Goal: Task Accomplishment & Management: Complete application form

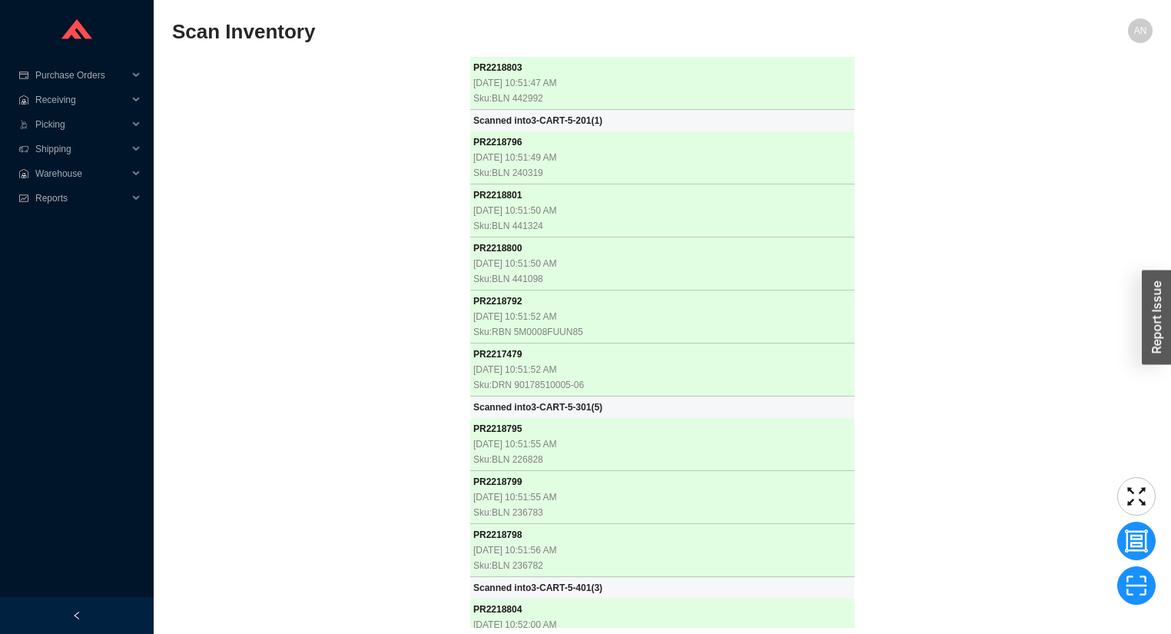
scroll to position [33153, 0]
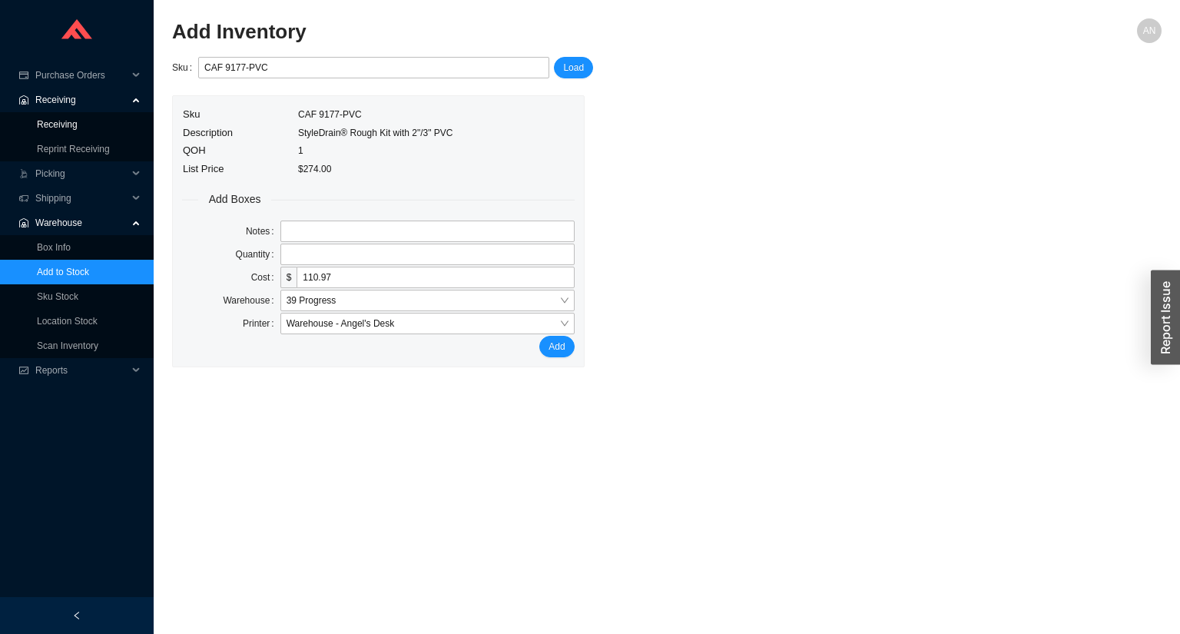
click at [78, 121] on link "Receiving" at bounding box center [57, 124] width 41 height 11
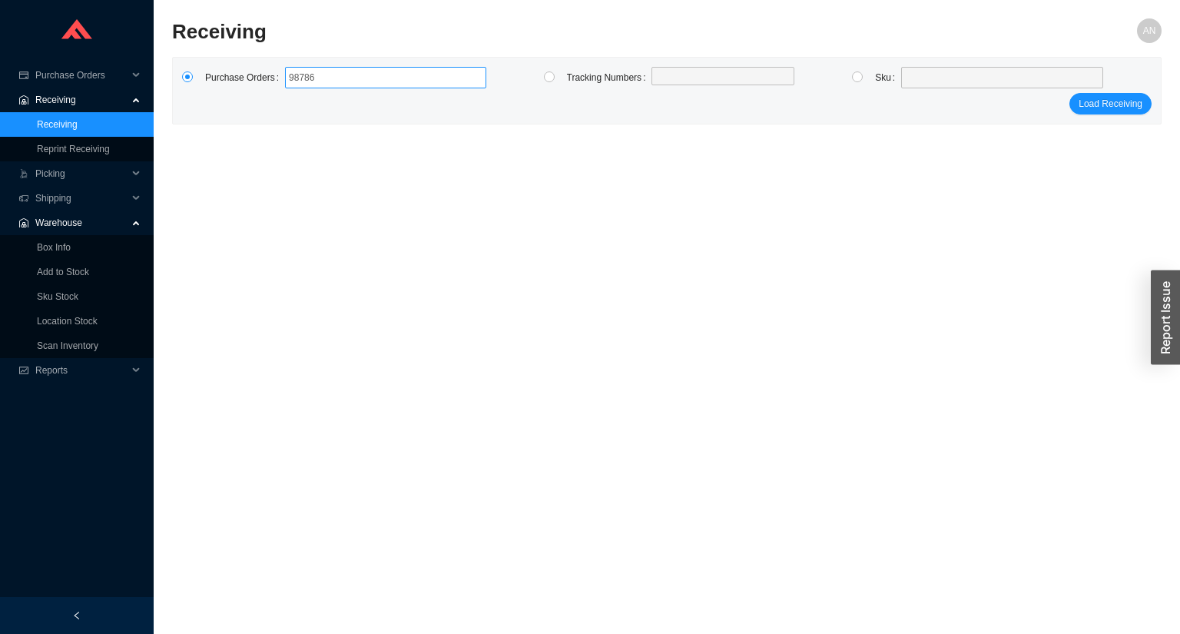
type input "987868"
type input "987864"
type input "987408"
type input "987966"
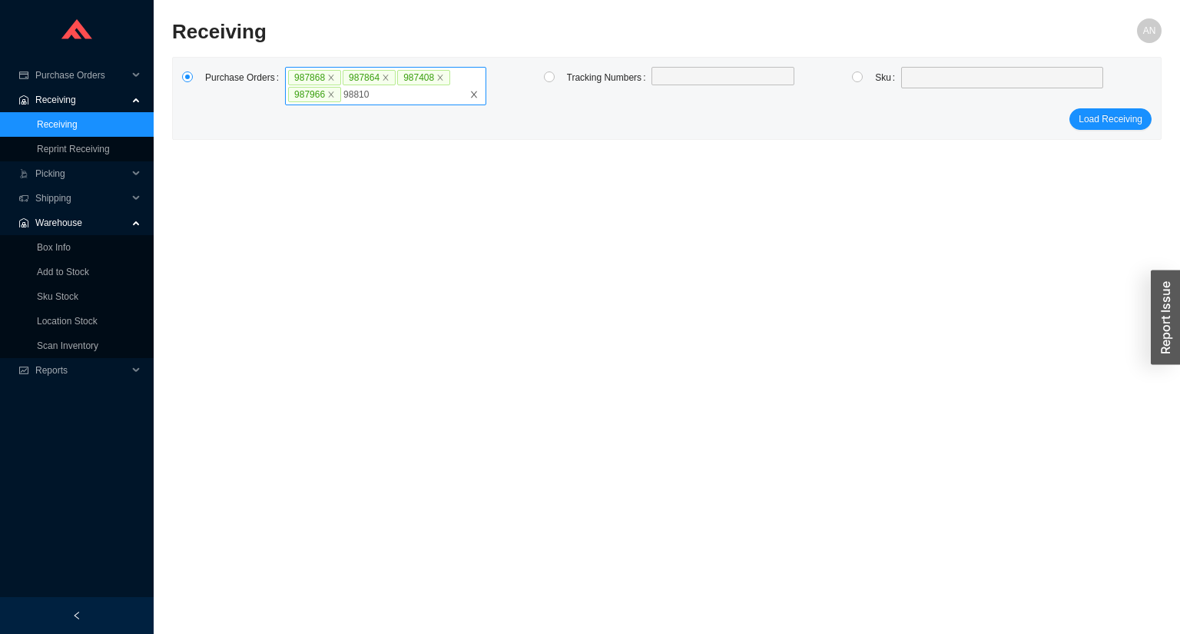
type input "988108"
type input "987022"
type input "987558"
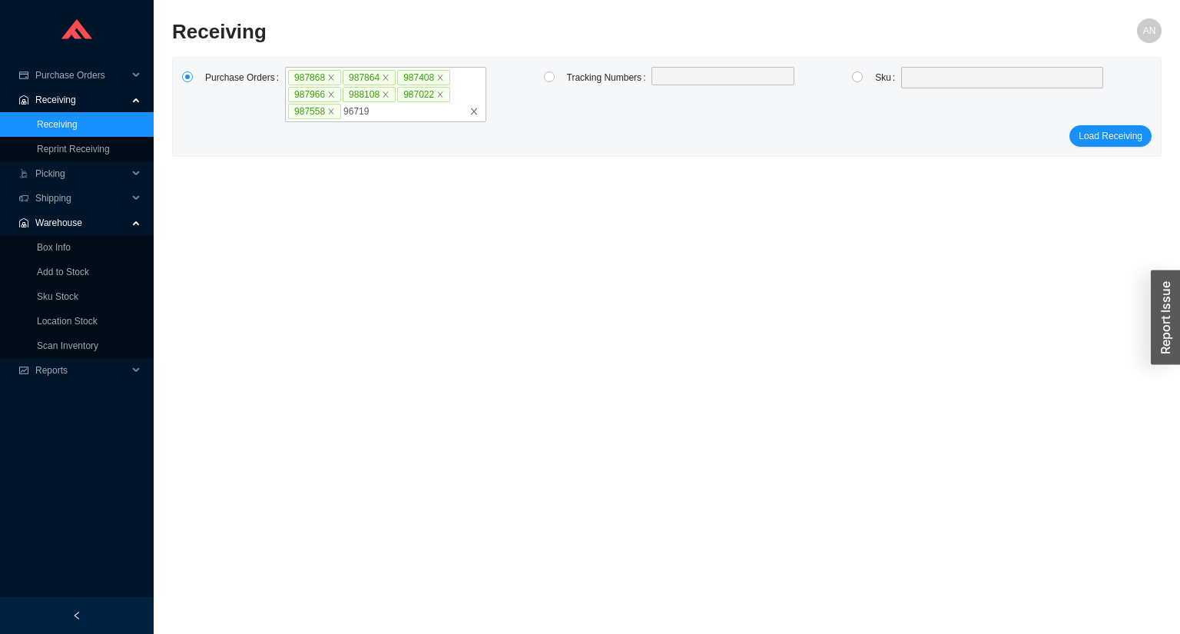
type input "967190"
type input "983363"
type input "988115"
type input "987679"
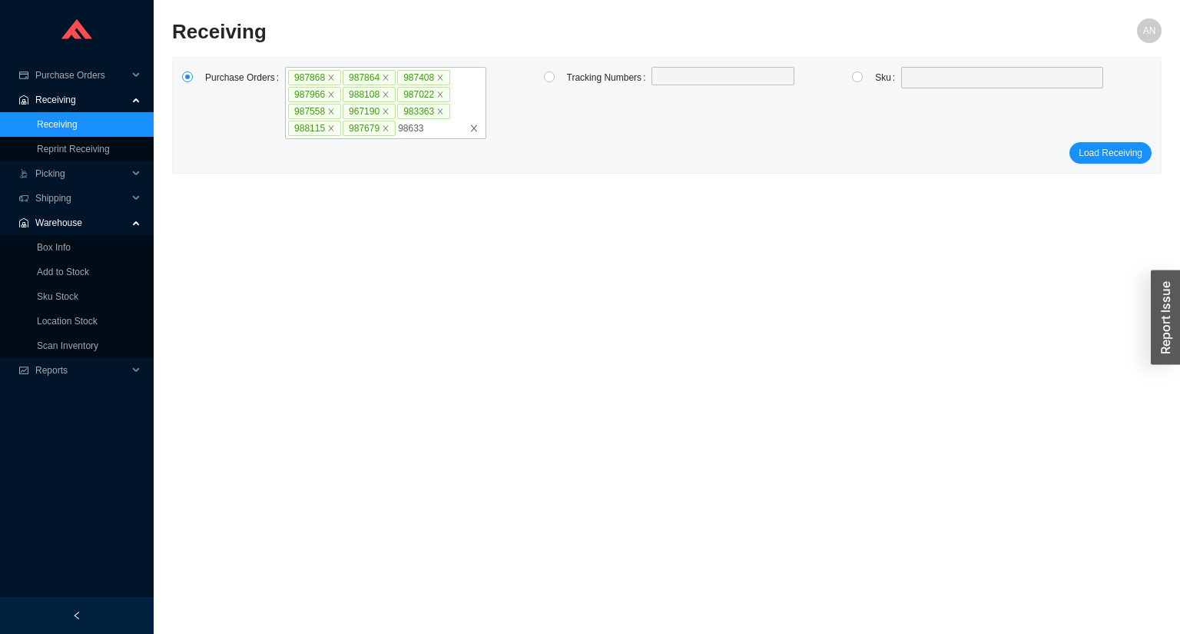
type input "986336"
type input "987182"
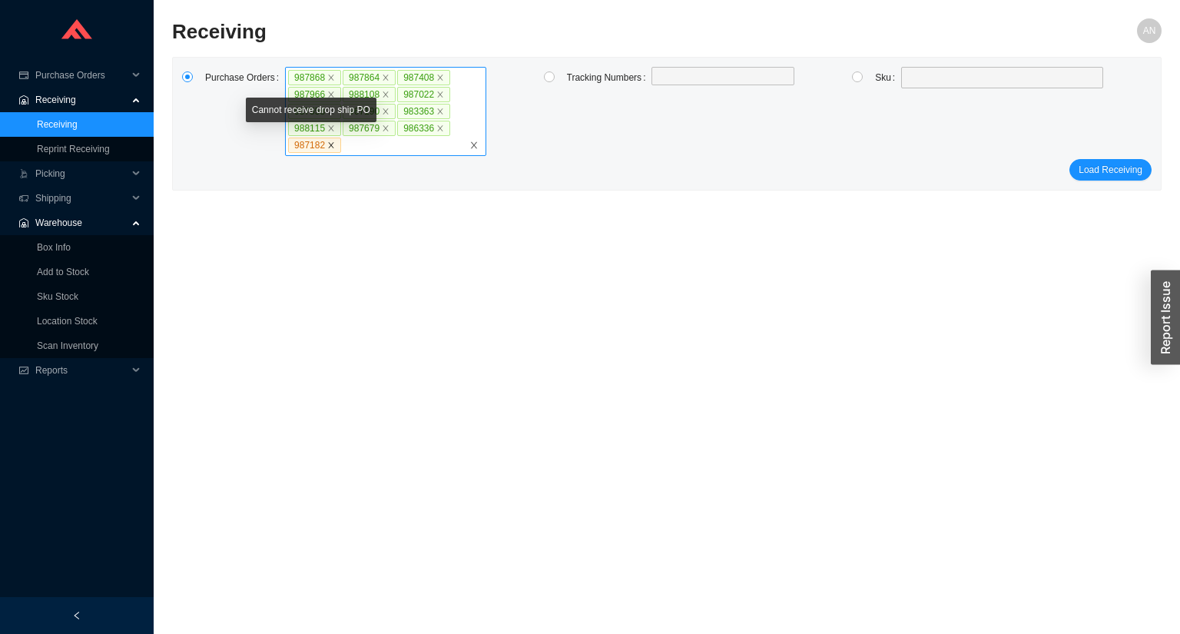
click at [329, 144] on icon "close" at bounding box center [331, 145] width 5 height 5
click at [342, 144] on input "987868 987864 987408 987966 988108 987022 987558 967190 983363 988115 987679 98…" at bounding box center [347, 145] width 11 height 17
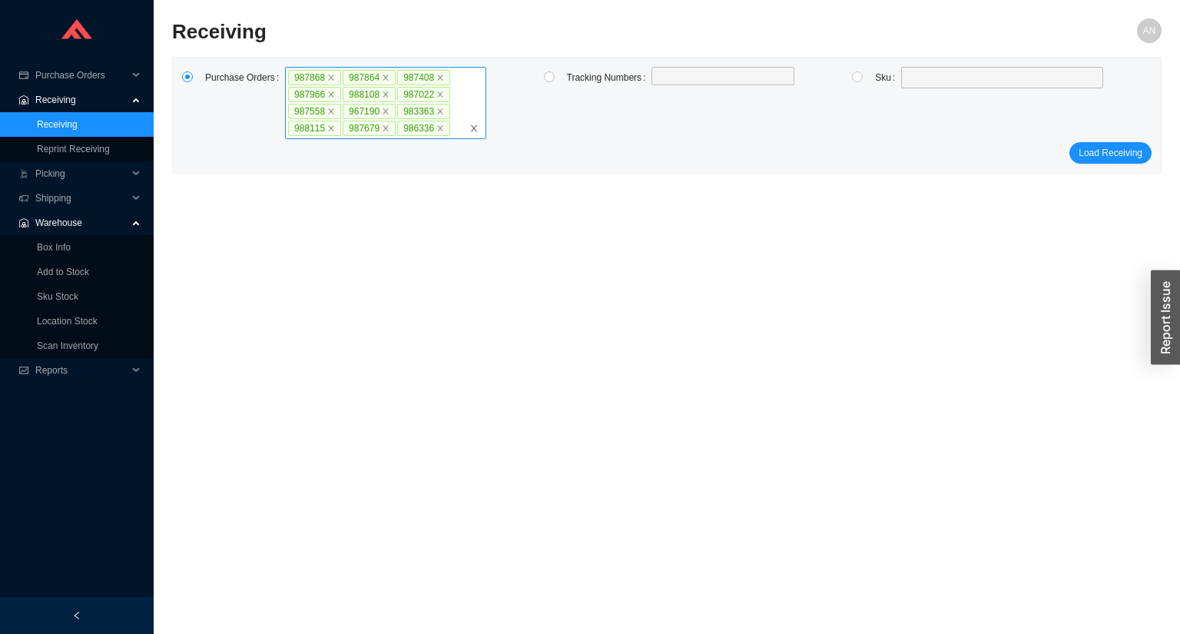
click button "Load Receiving" at bounding box center [1110, 153] width 82 height 22
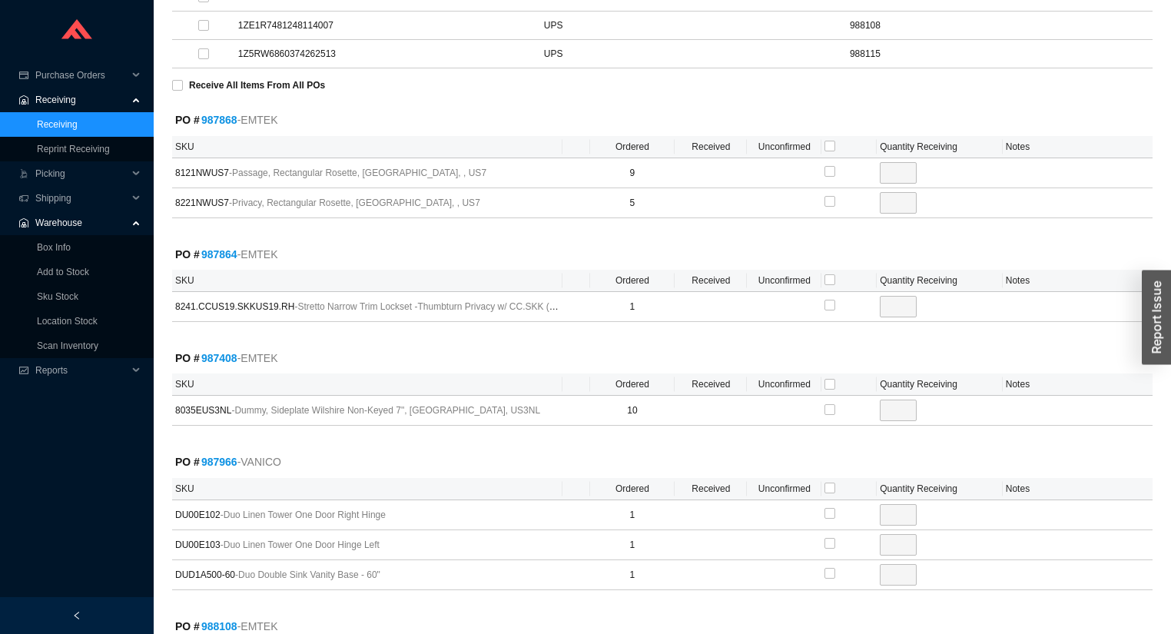
scroll to position [676, 0]
click at [830, 140] on input "checkbox" at bounding box center [829, 143] width 11 height 11
checkbox input "true"
type input "9"
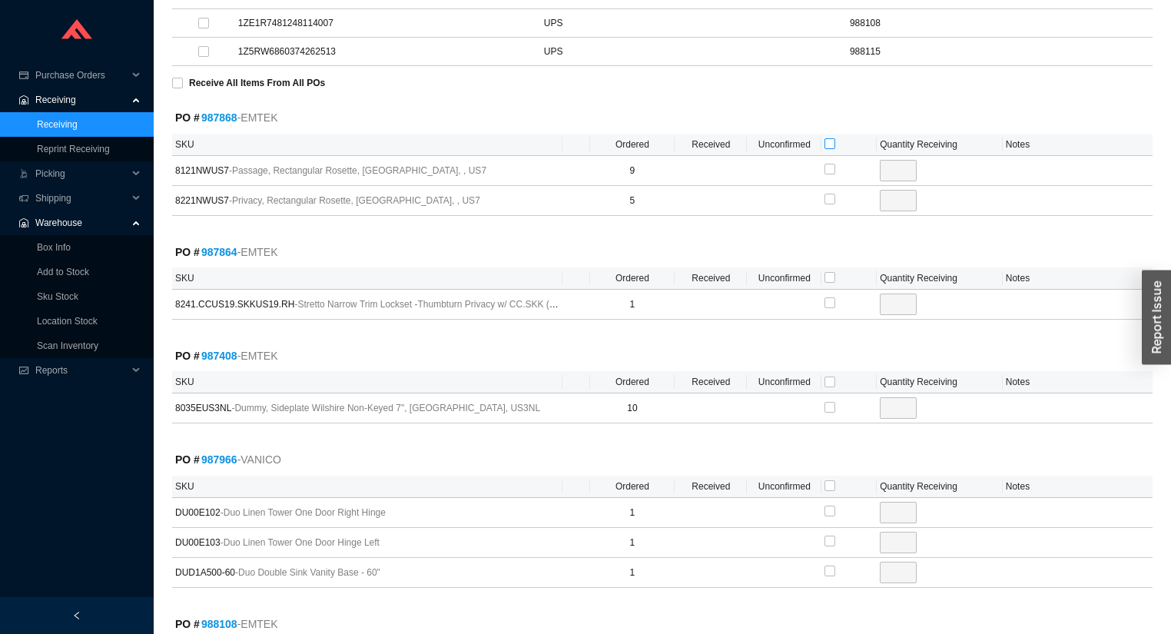
checkbox input "true"
type input "5"
click at [830, 272] on input "checkbox" at bounding box center [829, 277] width 11 height 11
checkbox input "true"
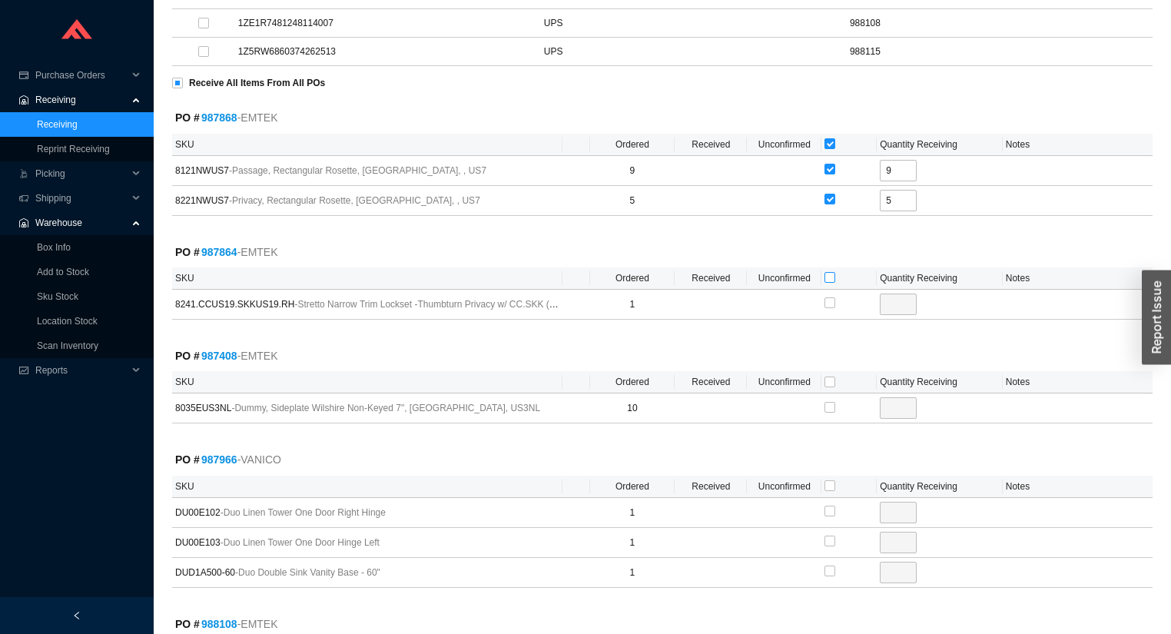
type input "1"
click at [828, 378] on input "checkbox" at bounding box center [829, 381] width 11 height 11
checkbox input "true"
type input "10"
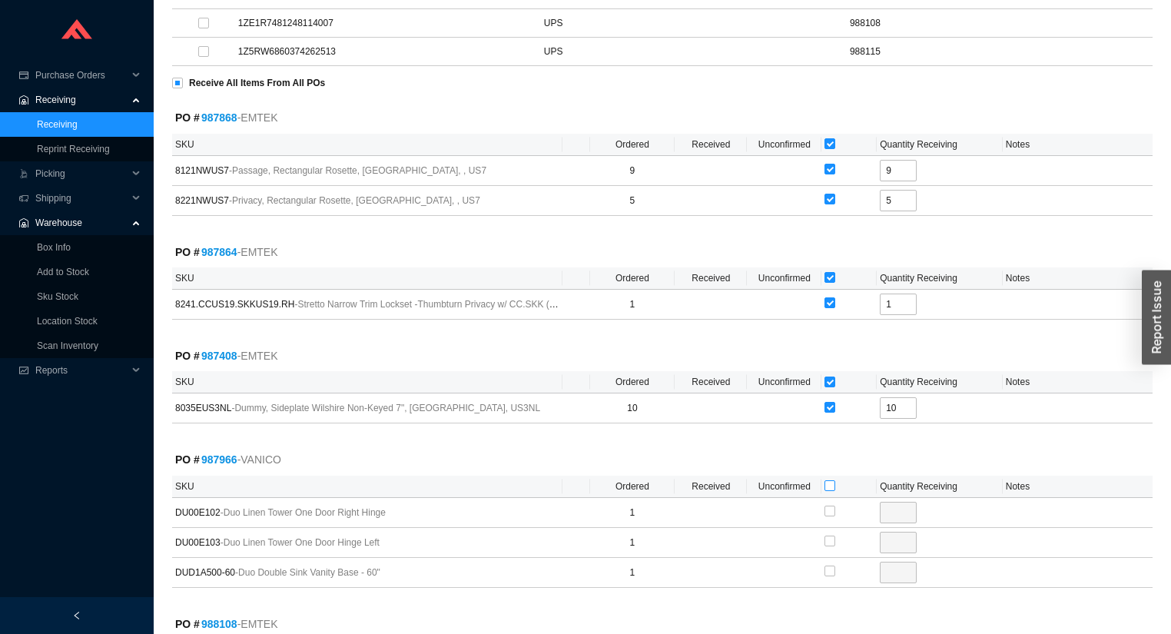
click at [827, 480] on input "checkbox" at bounding box center [829, 485] width 11 height 11
checkbox input "true"
type input "1"
checkbox input "true"
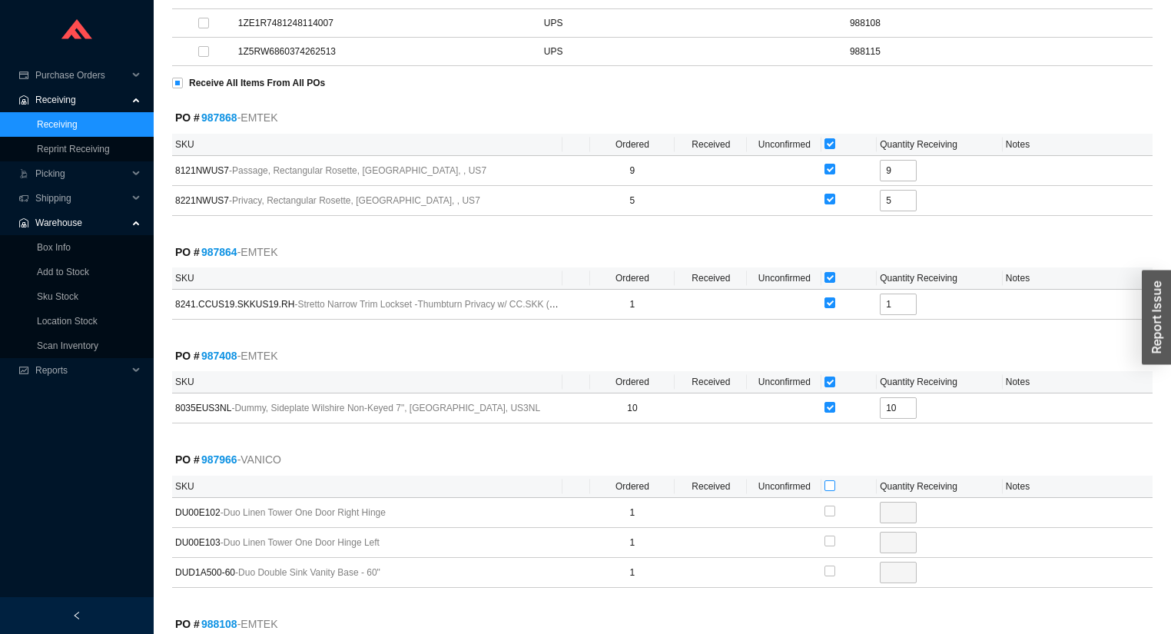
type input "1"
checkbox input "true"
type input "1"
click at [827, 482] on input "checkbox" at bounding box center [829, 485] width 11 height 11
checkbox input "false"
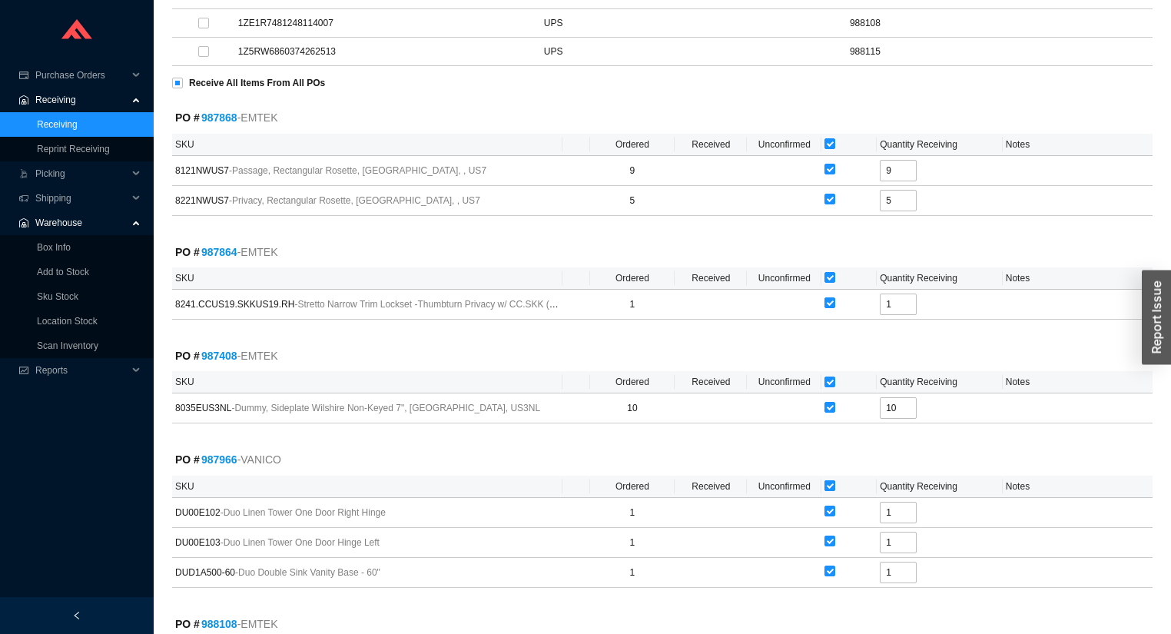
checkbox input "false"
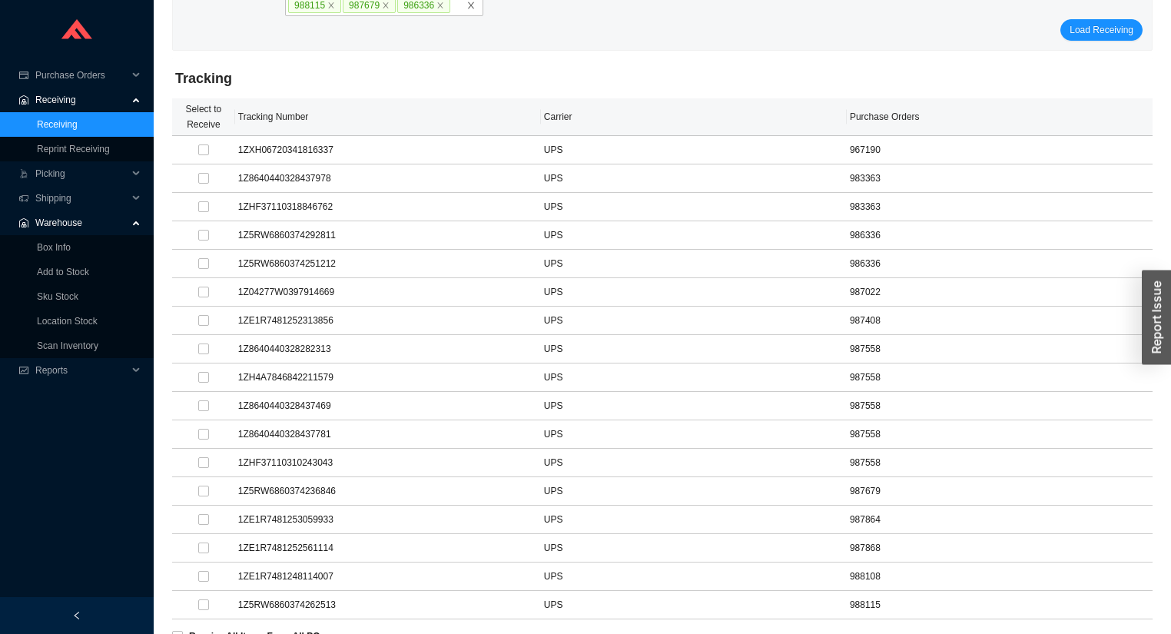
scroll to position [0, 0]
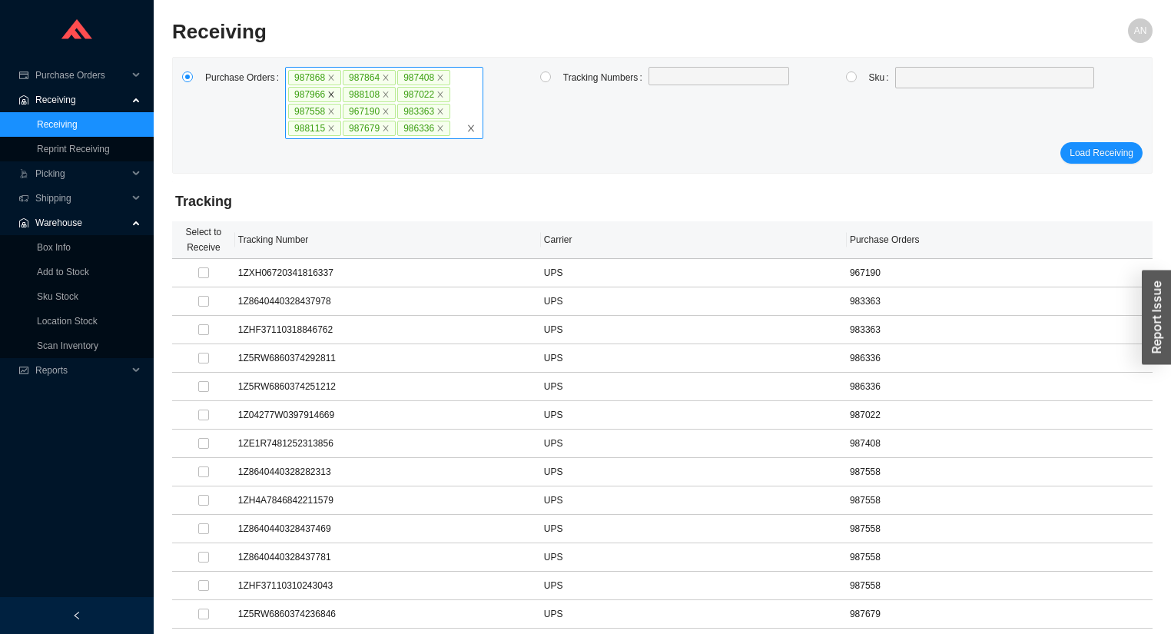
click at [329, 93] on icon "close" at bounding box center [331, 94] width 5 height 5
click at [451, 120] on input "987868 987864 987408 987966 988108 987022 987558 967190 983363 988115 987679 98…" at bounding box center [456, 128] width 11 height 17
type input "987866"
click button "Load Receiving" at bounding box center [1101, 153] width 82 height 22
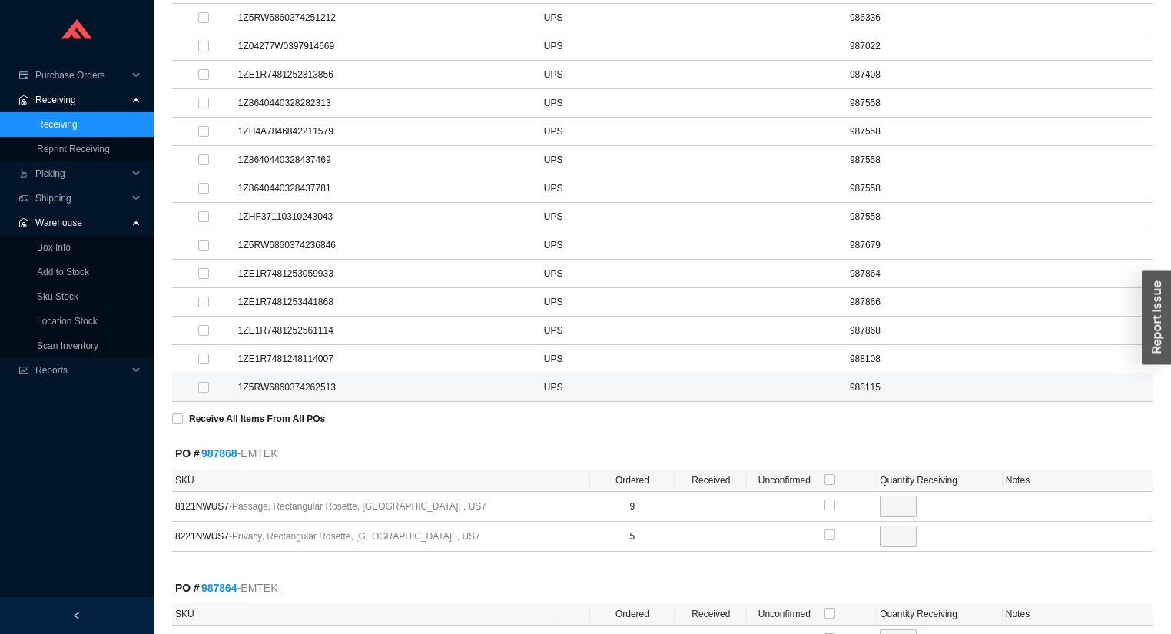
scroll to position [615, 0]
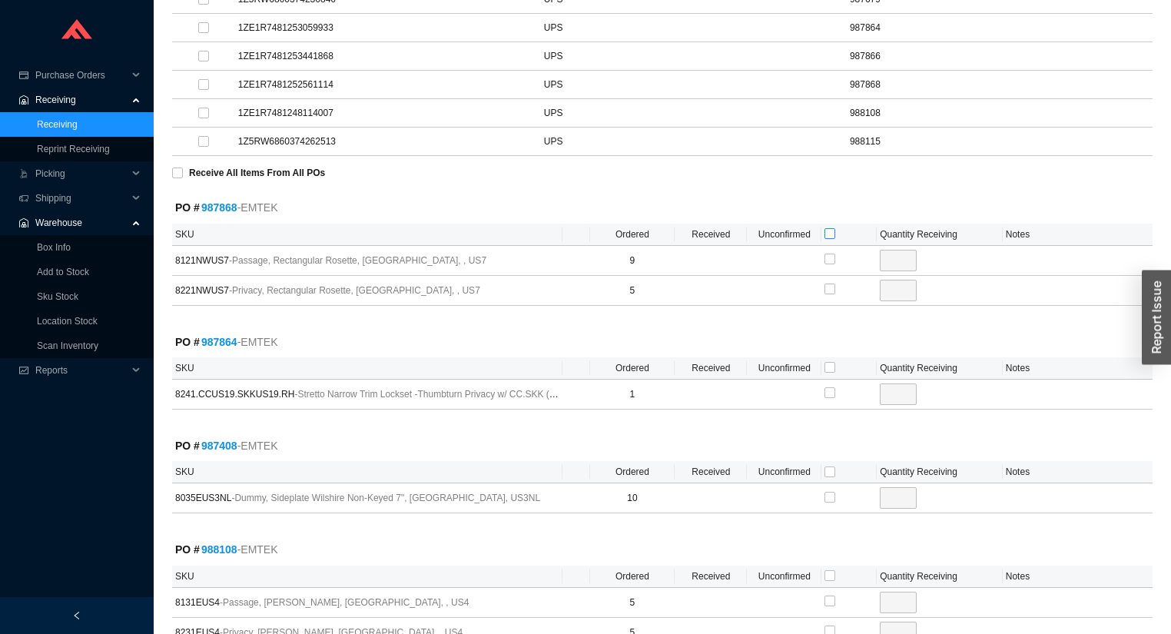
click at [825, 228] on input "checkbox" at bounding box center [829, 233] width 11 height 11
checkbox input "true"
type input "9"
checkbox input "true"
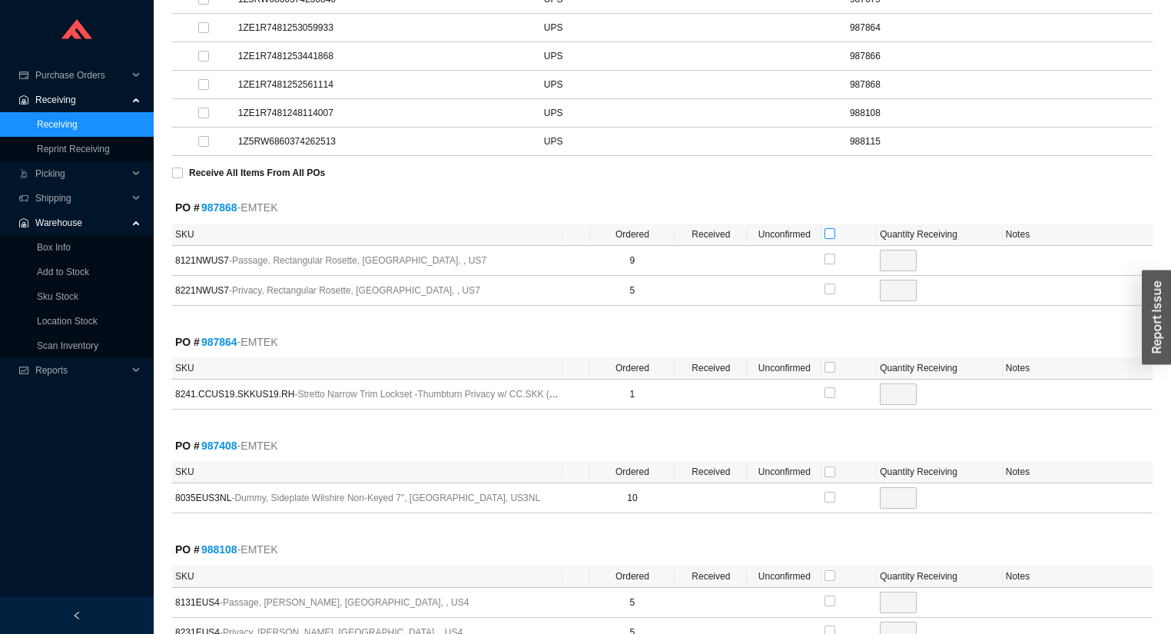
type input "5"
click at [827, 362] on input "checkbox" at bounding box center [829, 367] width 11 height 11
checkbox input "true"
type input "1"
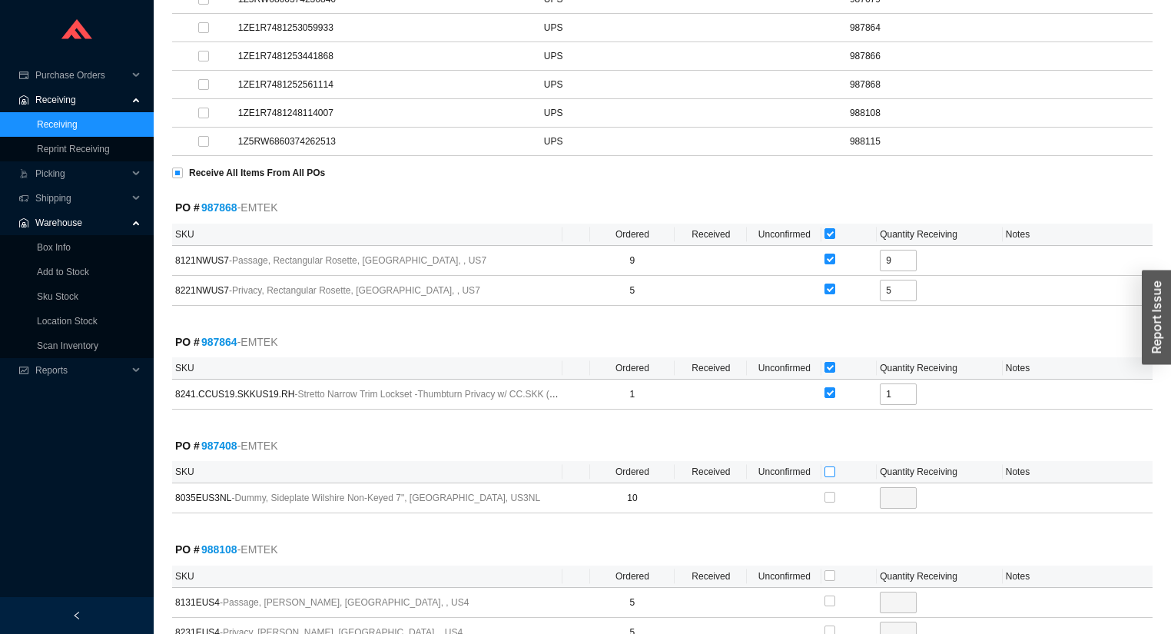
click at [829, 466] on input "checkbox" at bounding box center [829, 471] width 11 height 11
checkbox input "true"
type input "10"
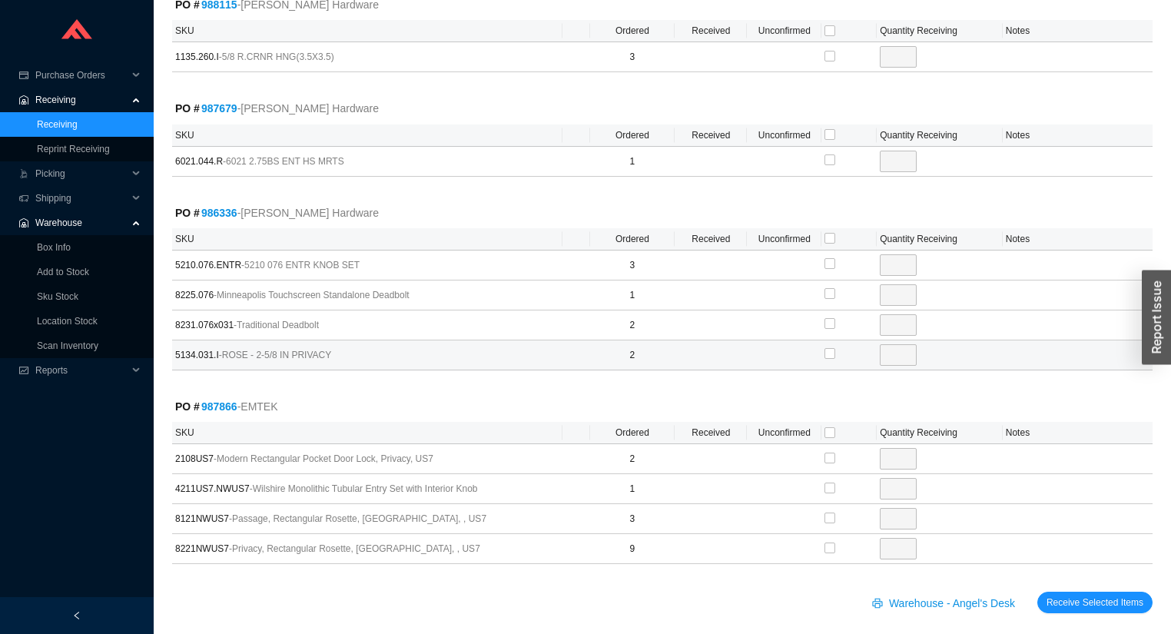
scroll to position [2249, 0]
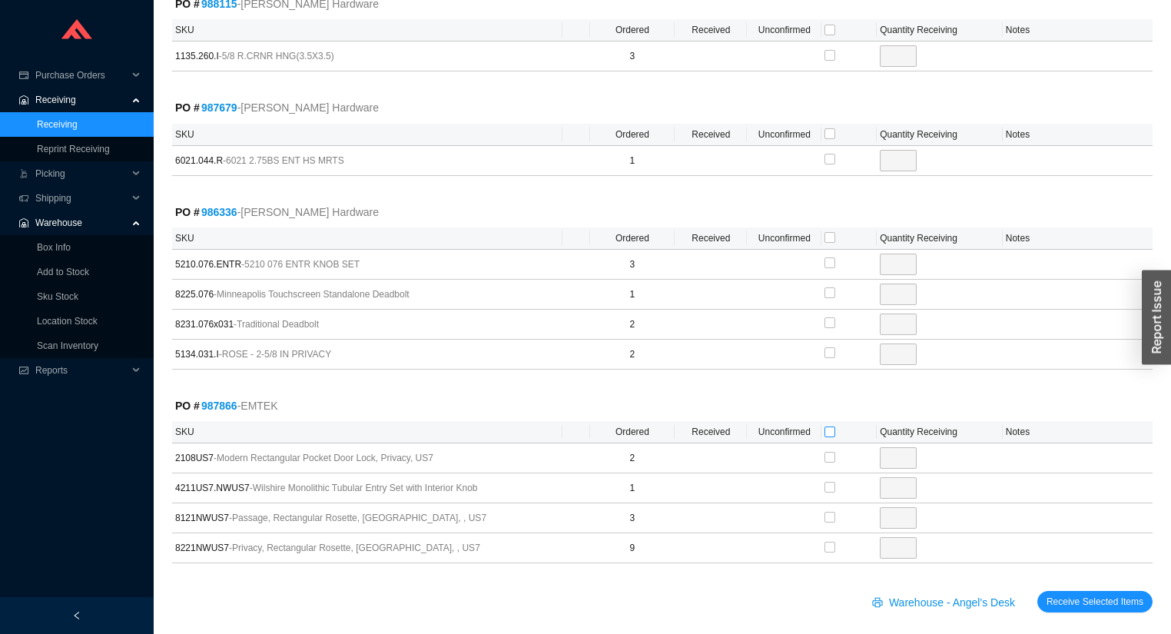
click at [829, 426] on input "checkbox" at bounding box center [829, 431] width 11 height 11
checkbox input "true"
type input "2"
checkbox input "true"
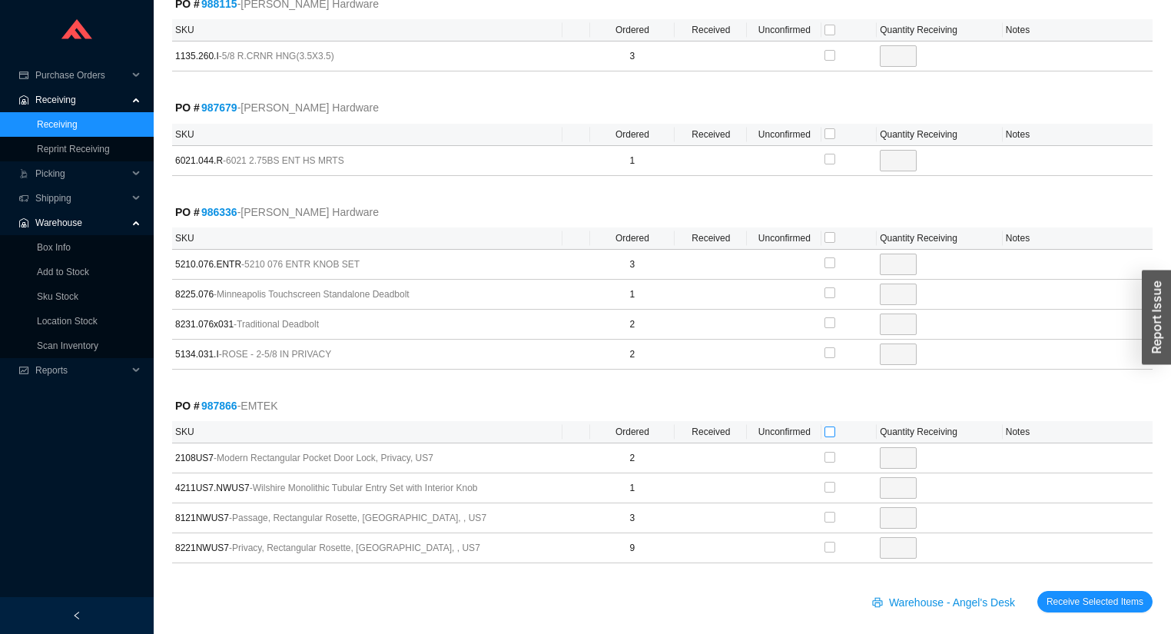
type input "1"
checkbox input "true"
type input "3"
checkbox input "true"
type input "9"
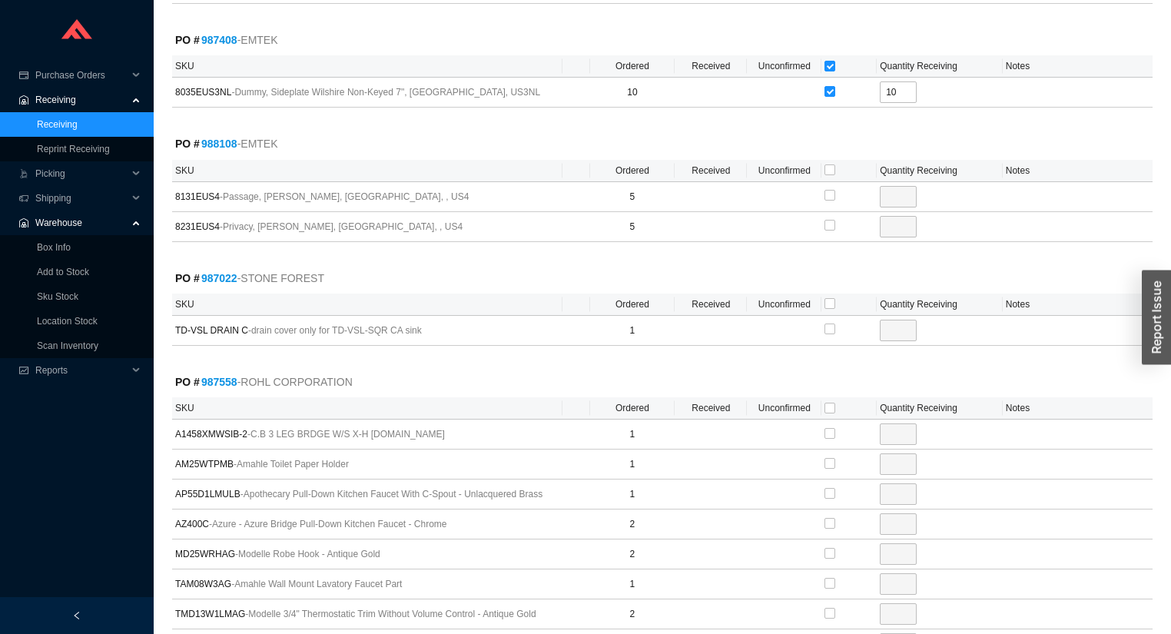
scroll to position [836, 0]
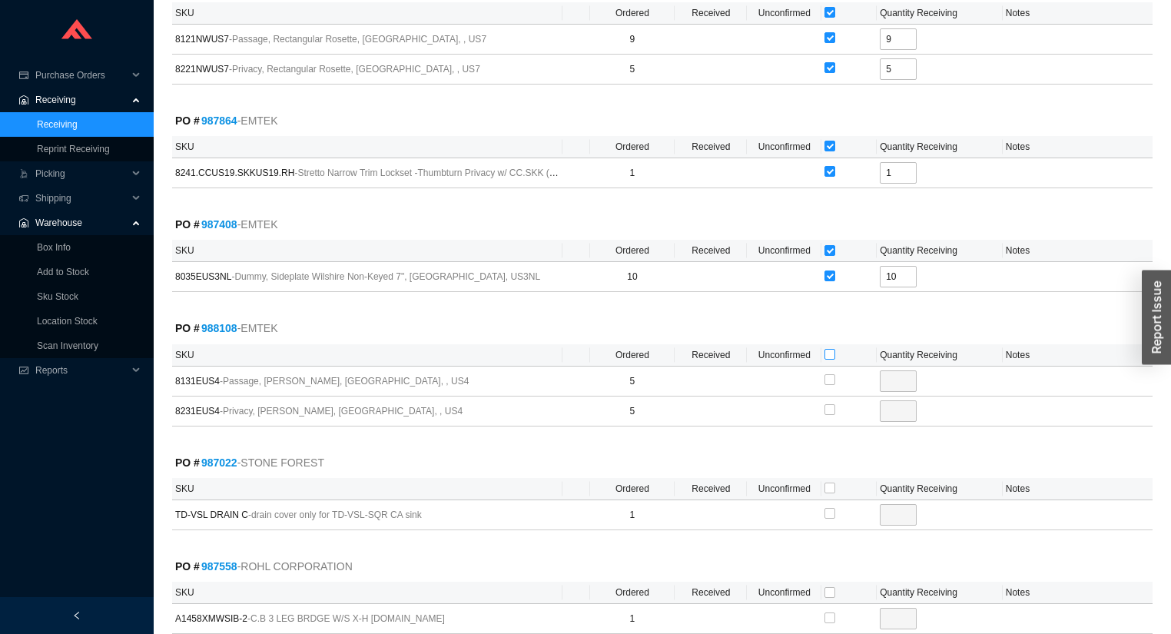
click at [824, 349] on input "checkbox" at bounding box center [829, 354] width 11 height 11
checkbox input "true"
type input "5"
checkbox input "true"
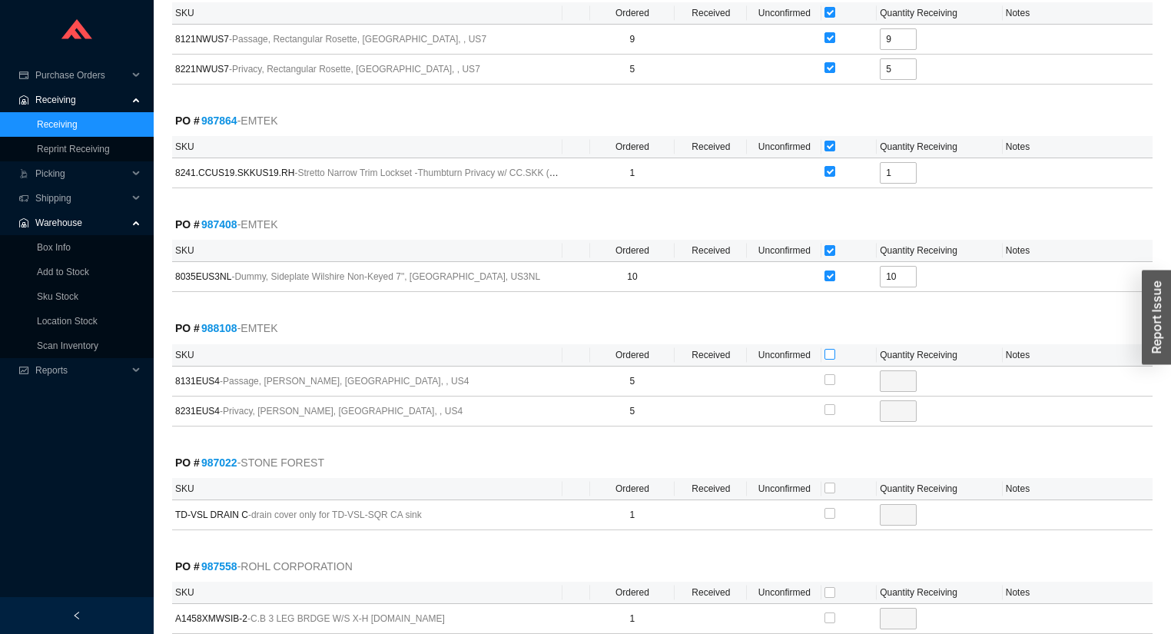
type input "5"
click at [824, 482] on input "checkbox" at bounding box center [829, 487] width 11 height 11
checkbox input "true"
type input "1"
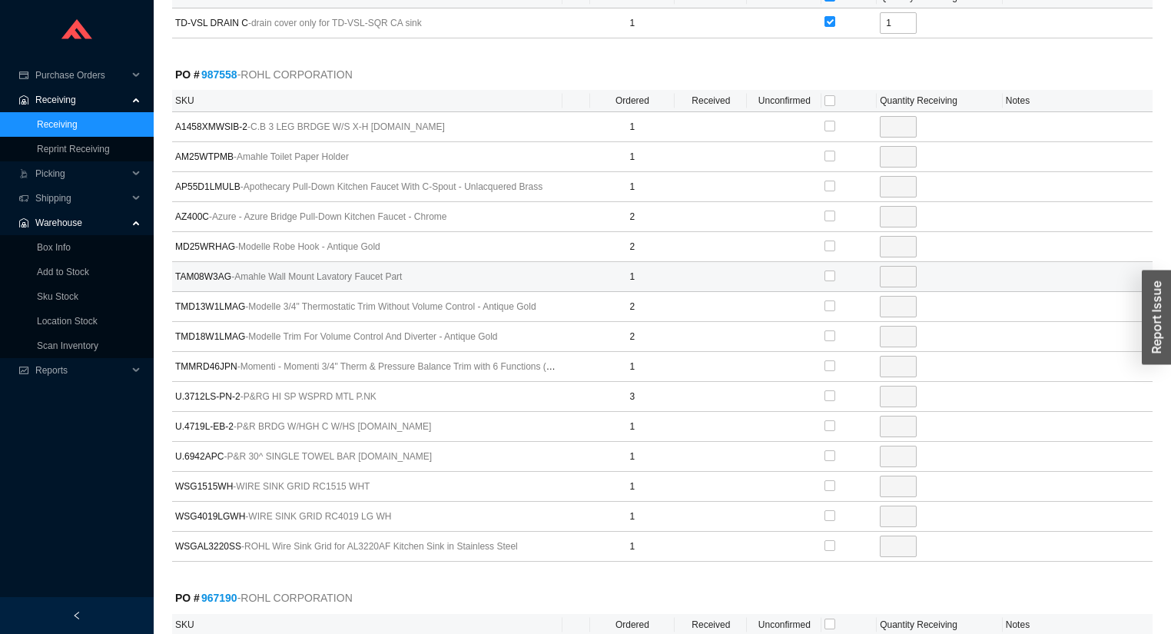
scroll to position [1573, 0]
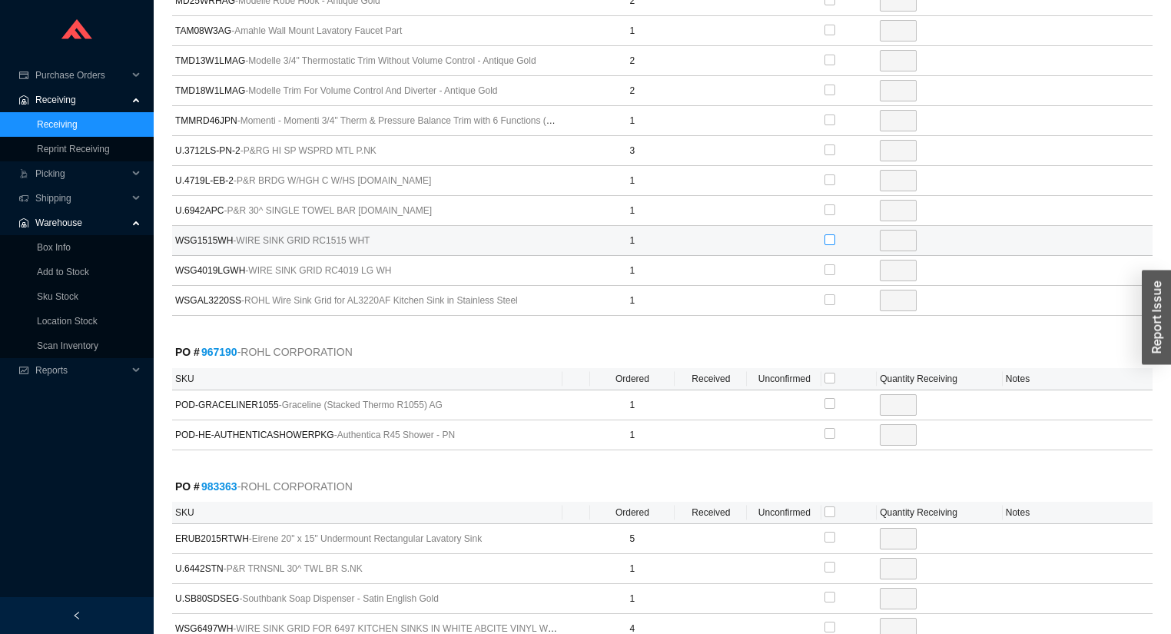
click at [827, 234] on input "checkbox" at bounding box center [829, 239] width 11 height 11
checkbox input "true"
type input "1"
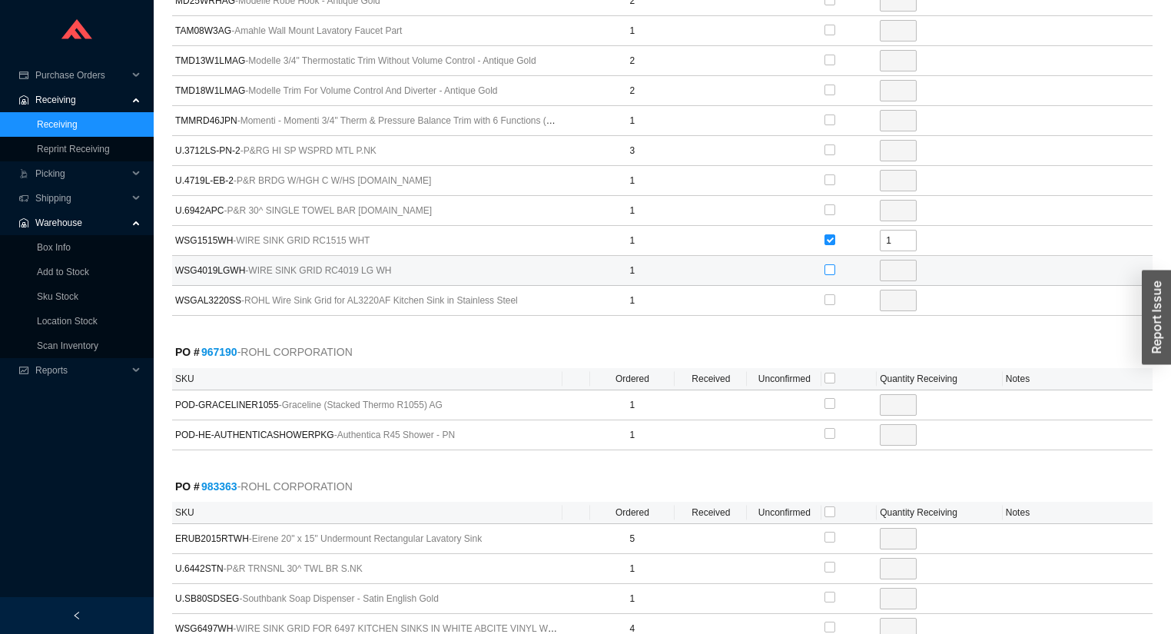
click at [830, 264] on input "checkbox" at bounding box center [829, 269] width 11 height 11
checkbox input "true"
type input "1"
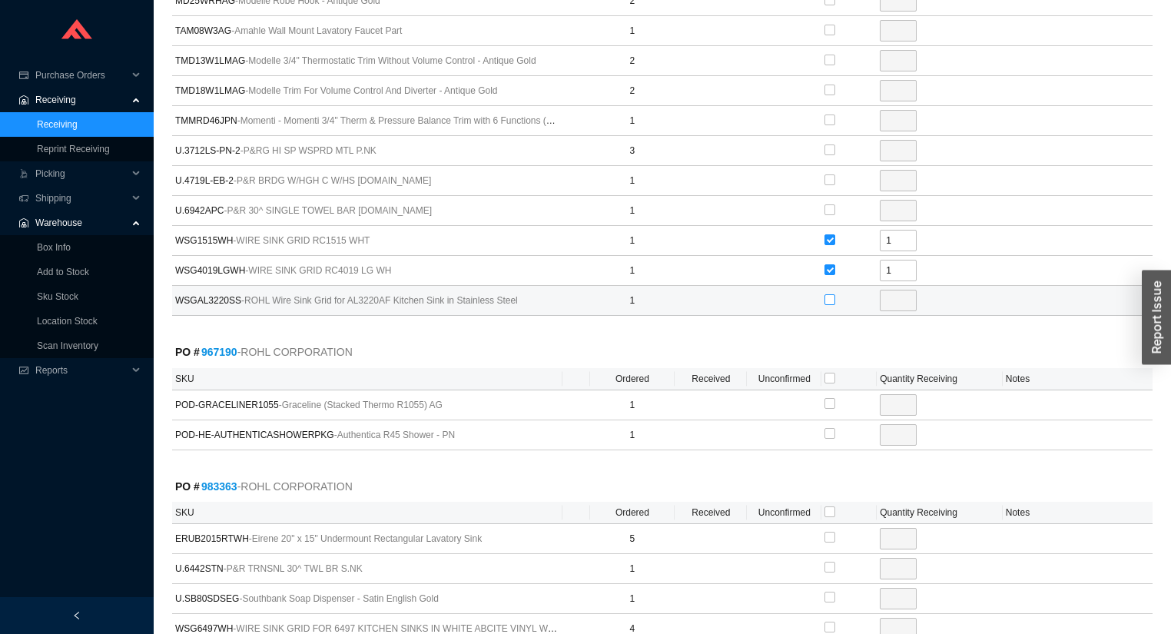
click at [824, 298] on label at bounding box center [829, 299] width 11 height 15
click at [824, 298] on input "checkbox" at bounding box center [829, 299] width 11 height 11
checkbox input "true"
type input "1"
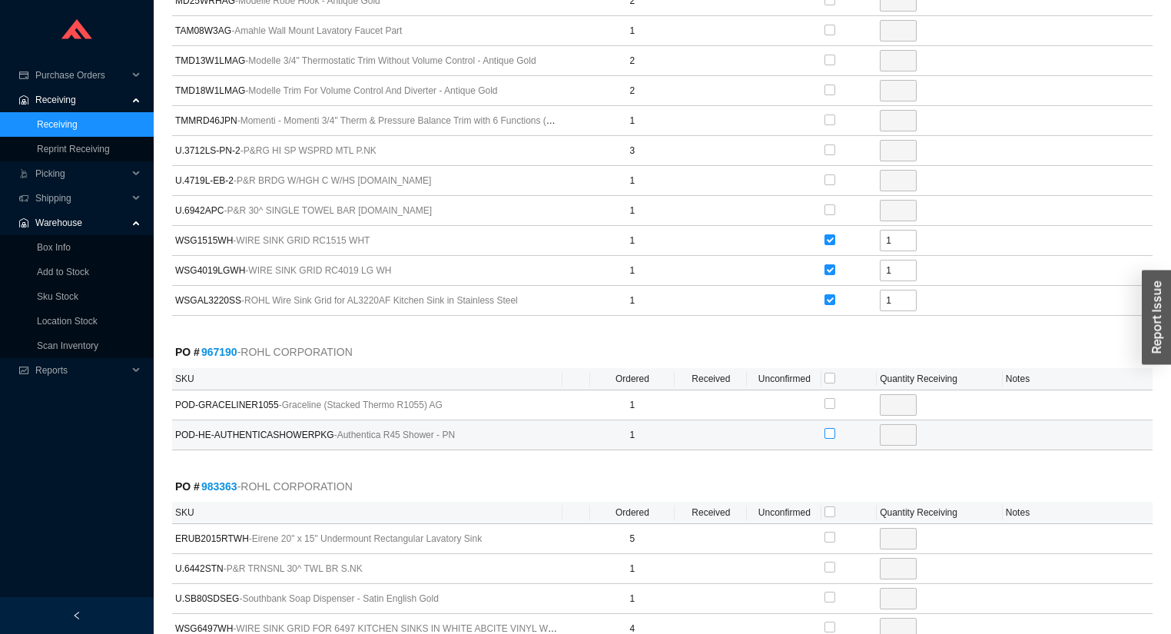
click at [827, 428] on input "checkbox" at bounding box center [829, 433] width 11 height 11
checkbox input "true"
type input "1"
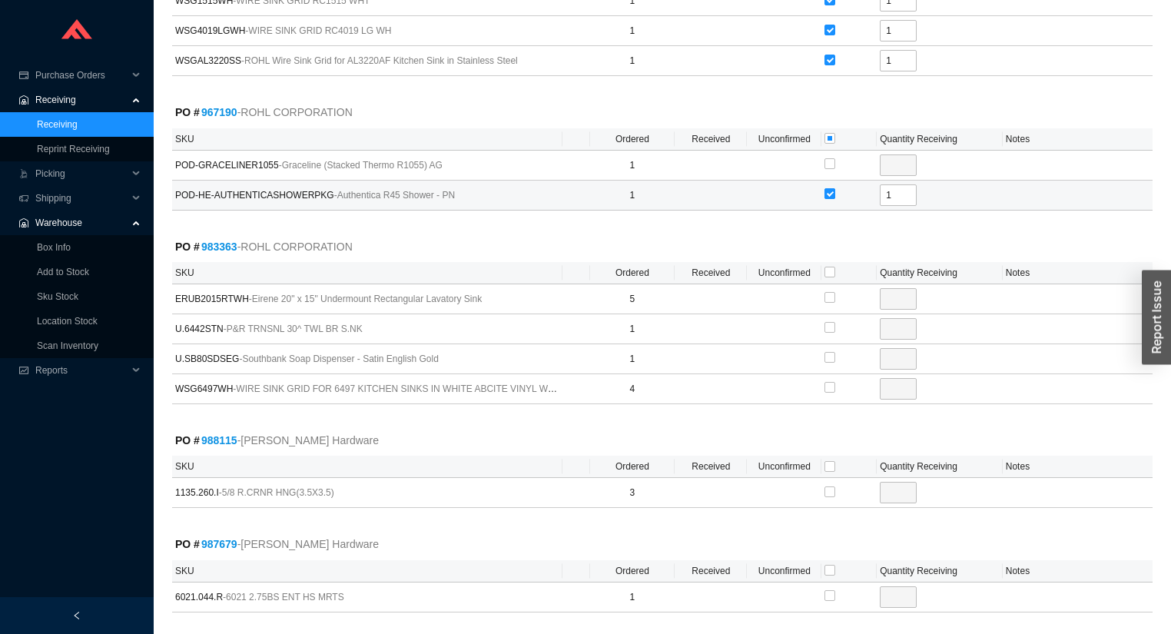
scroll to position [1819, 0]
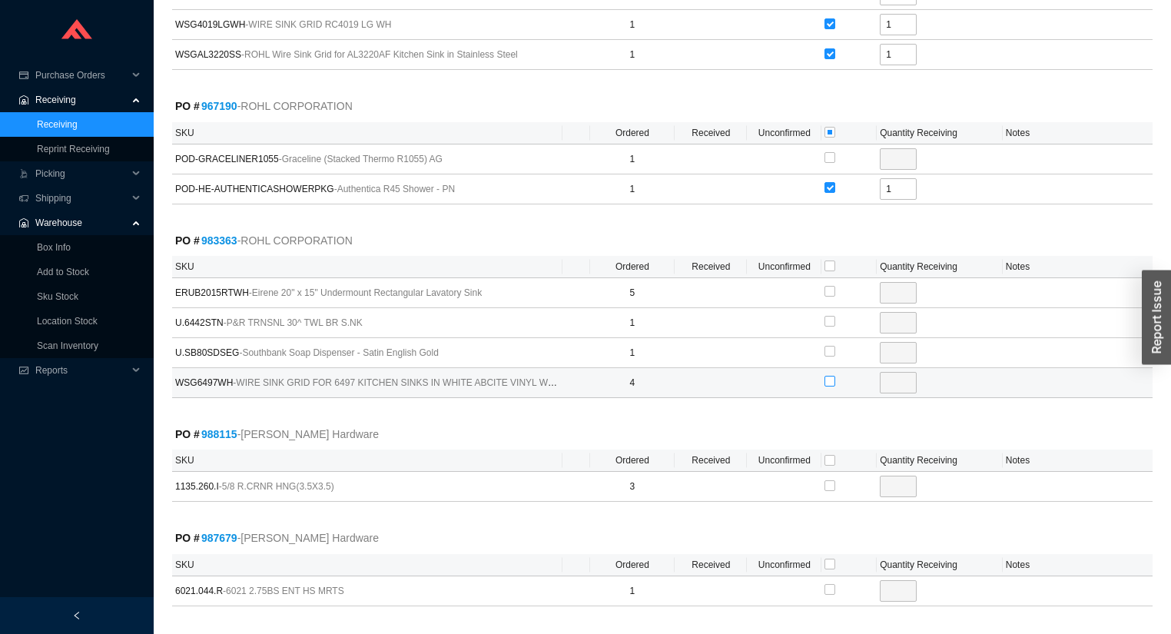
click at [830, 376] on input "checkbox" at bounding box center [829, 381] width 11 height 11
checkbox input "true"
type input "4"
click at [910, 375] on input "4" at bounding box center [898, 383] width 37 height 22
type input "2"
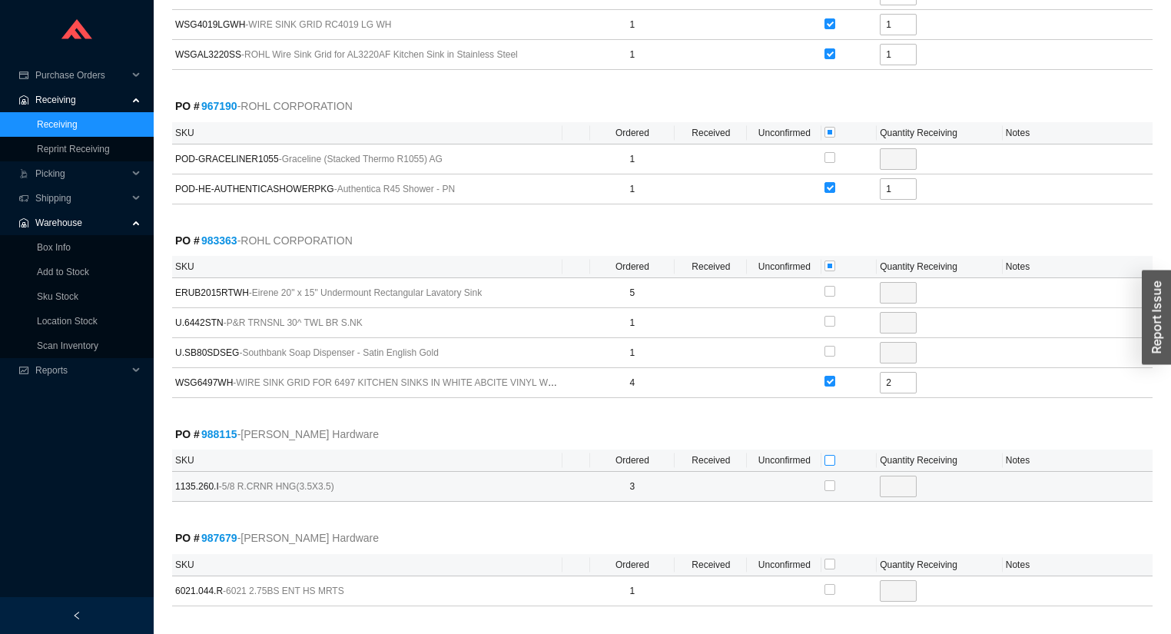
drag, startPoint x: 834, startPoint y: 449, endPoint x: 821, endPoint y: 479, distance: 32.7
click at [833, 455] on input "checkbox" at bounding box center [829, 460] width 11 height 11
checkbox input "true"
type input "3"
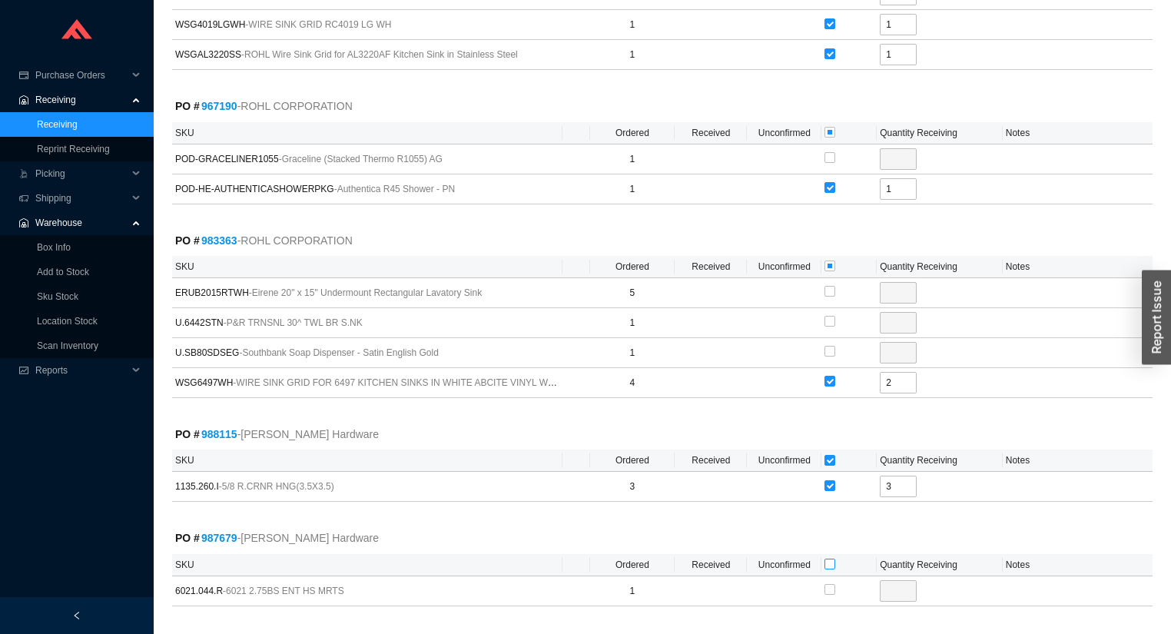
click at [827, 559] on input "checkbox" at bounding box center [829, 564] width 11 height 11
checkbox input "true"
type input "1"
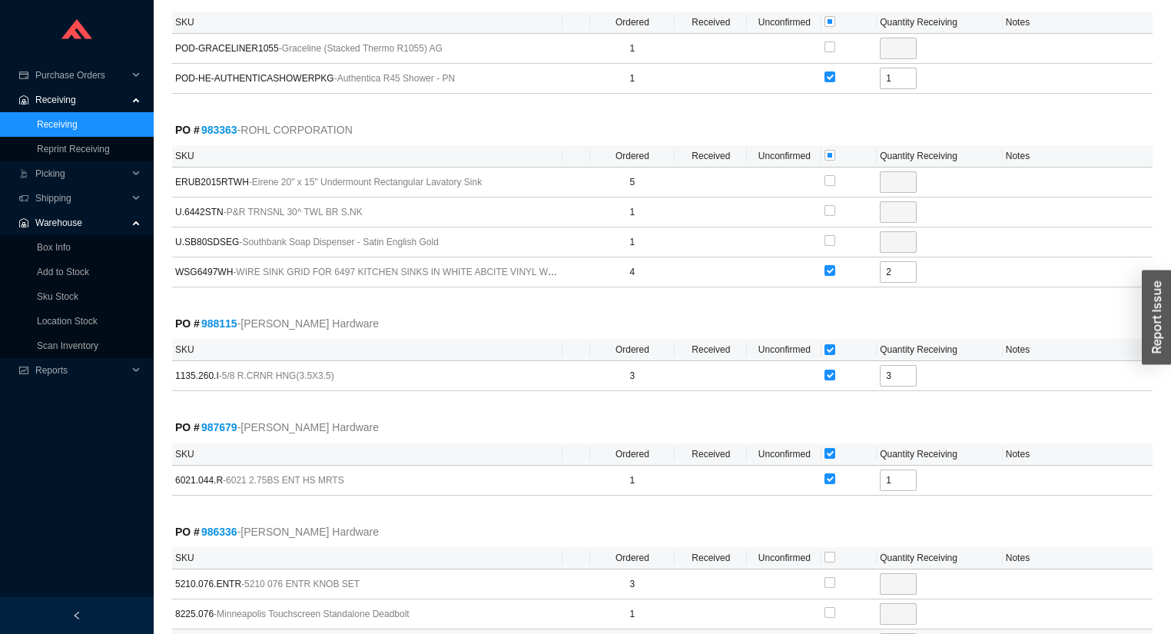
scroll to position [2065, 0]
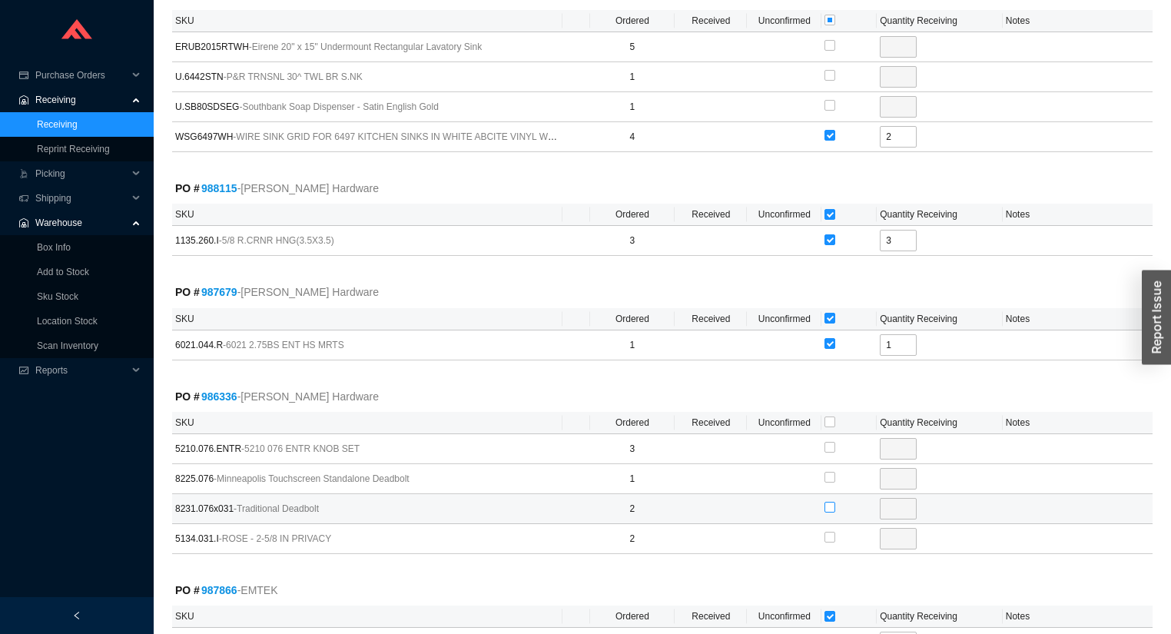
click at [827, 502] on input "checkbox" at bounding box center [829, 507] width 11 height 11
checkbox input "true"
type input "2"
click at [830, 502] on input "checkbox" at bounding box center [829, 507] width 11 height 11
checkbox input "false"
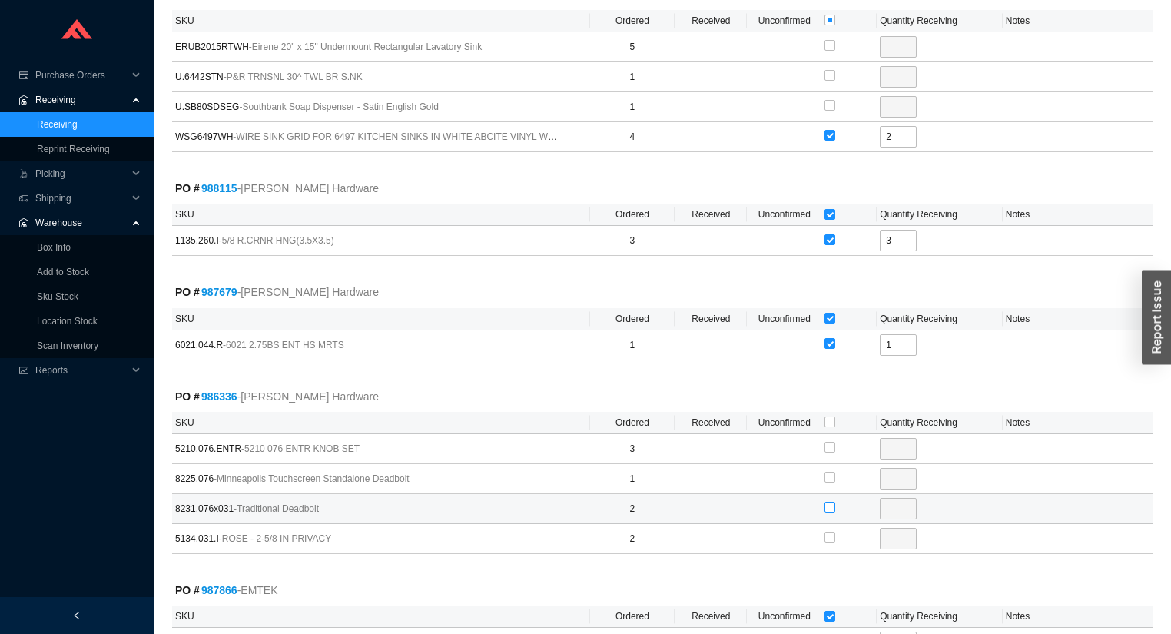
click at [830, 502] on input "checkbox" at bounding box center [829, 507] width 11 height 11
checkbox input "true"
type input "2"
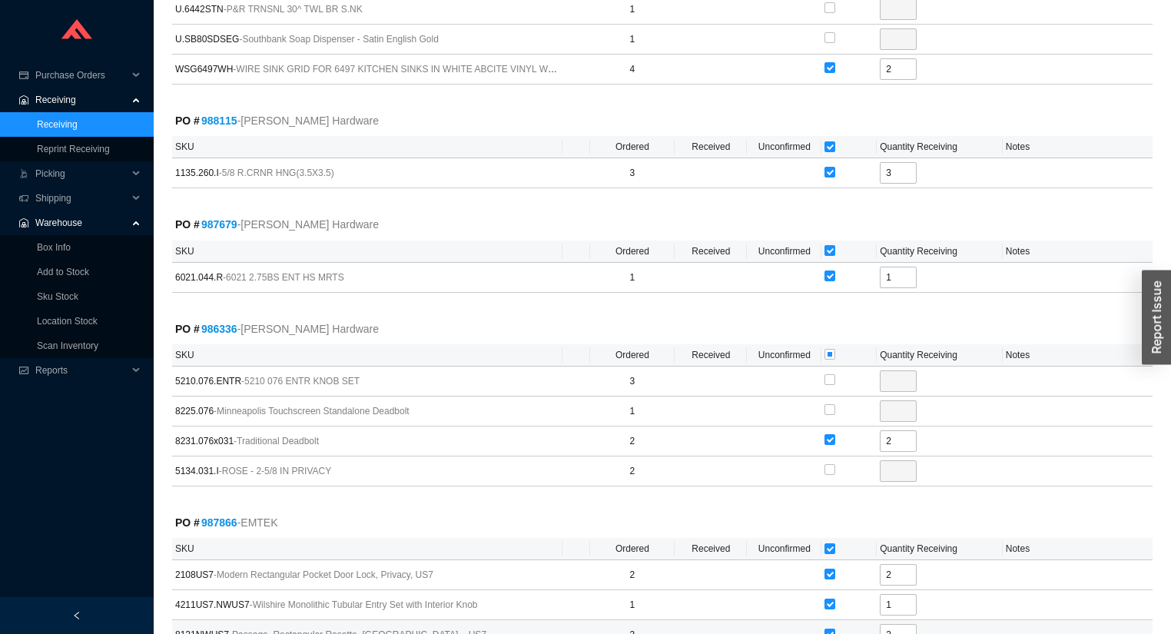
scroll to position [2249, 0]
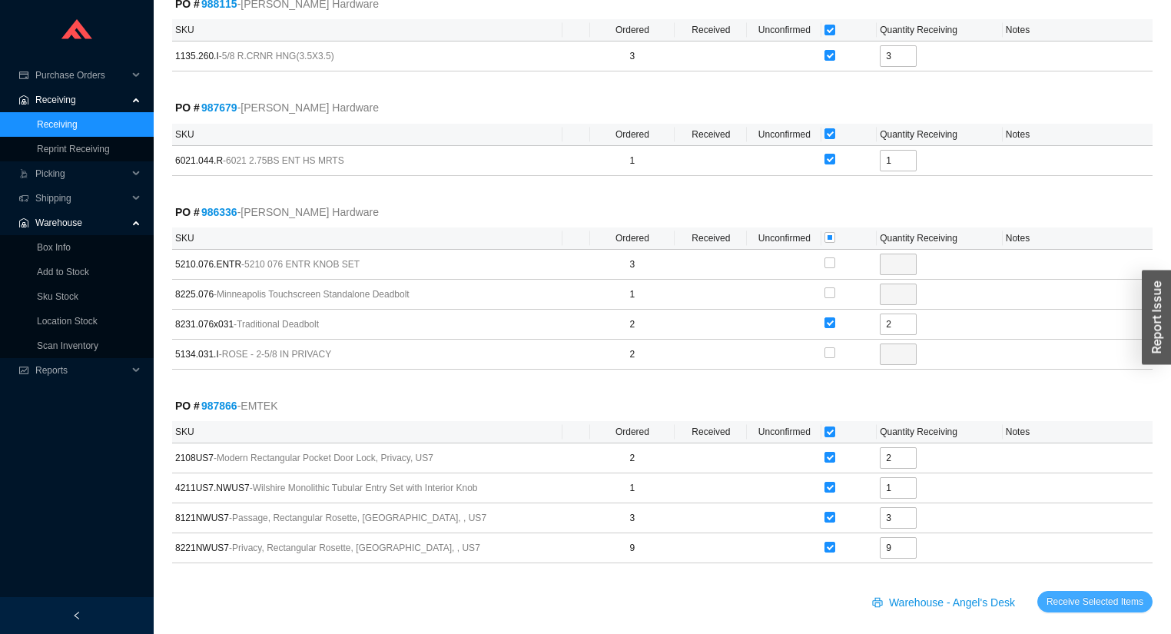
click at [1107, 596] on button "Receive Selected Items" at bounding box center [1094, 602] width 115 height 22
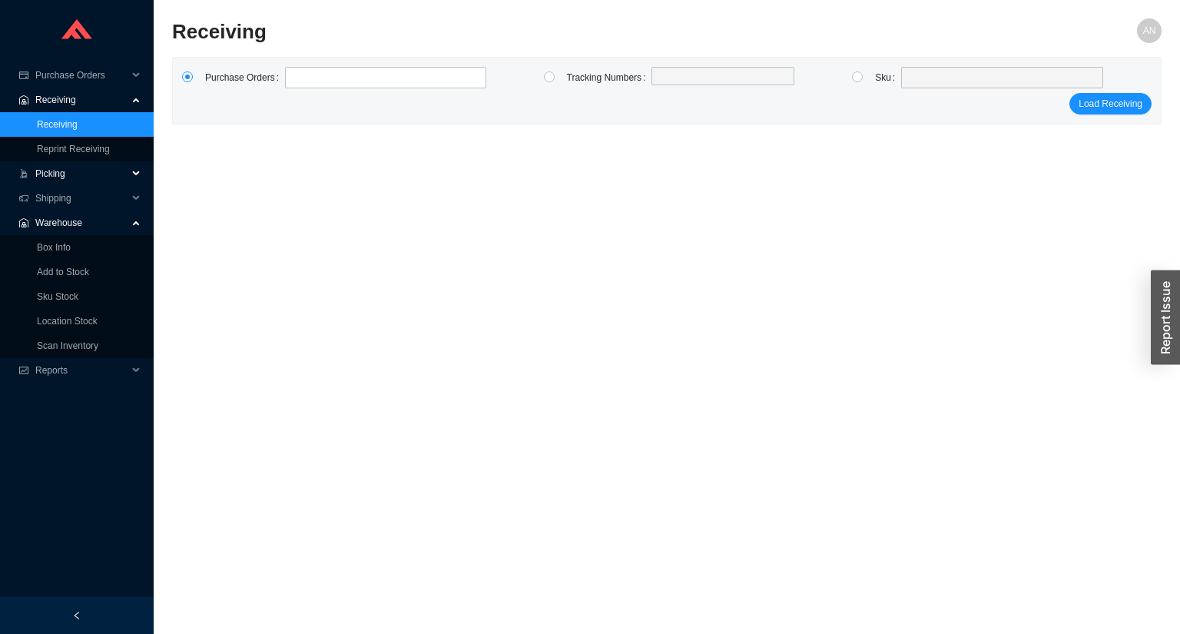
click at [65, 176] on span "Picking" at bounding box center [81, 173] width 92 height 25
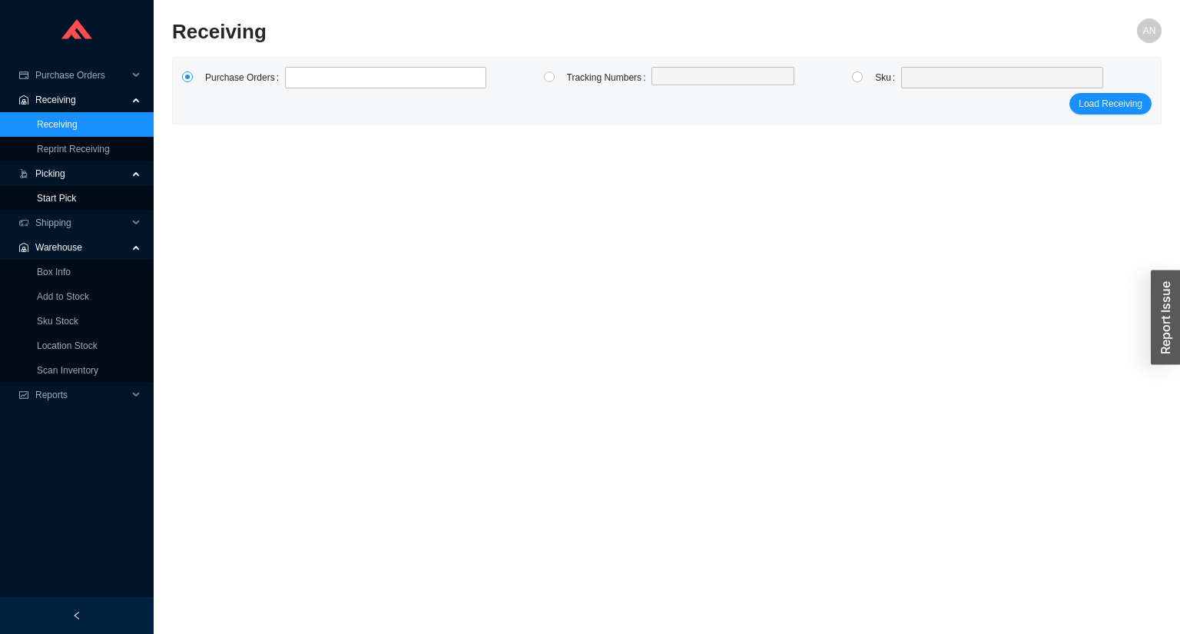
click at [71, 195] on link "Start Pick" at bounding box center [56, 198] width 39 height 11
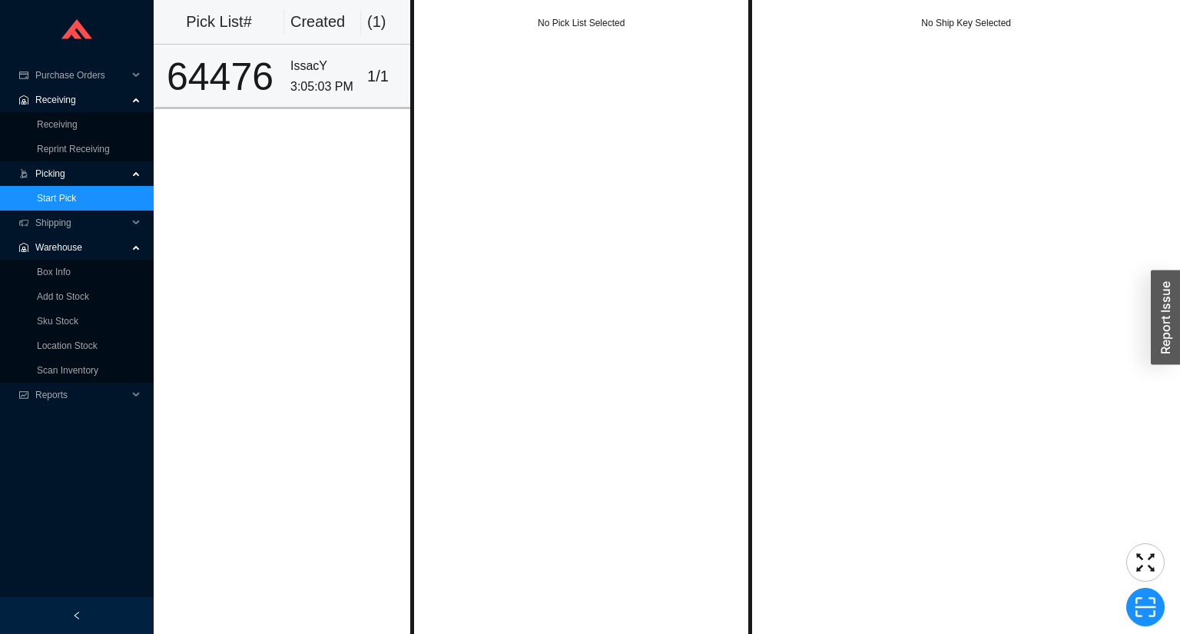
click at [218, 79] on div "64476" at bounding box center [220, 77] width 116 height 38
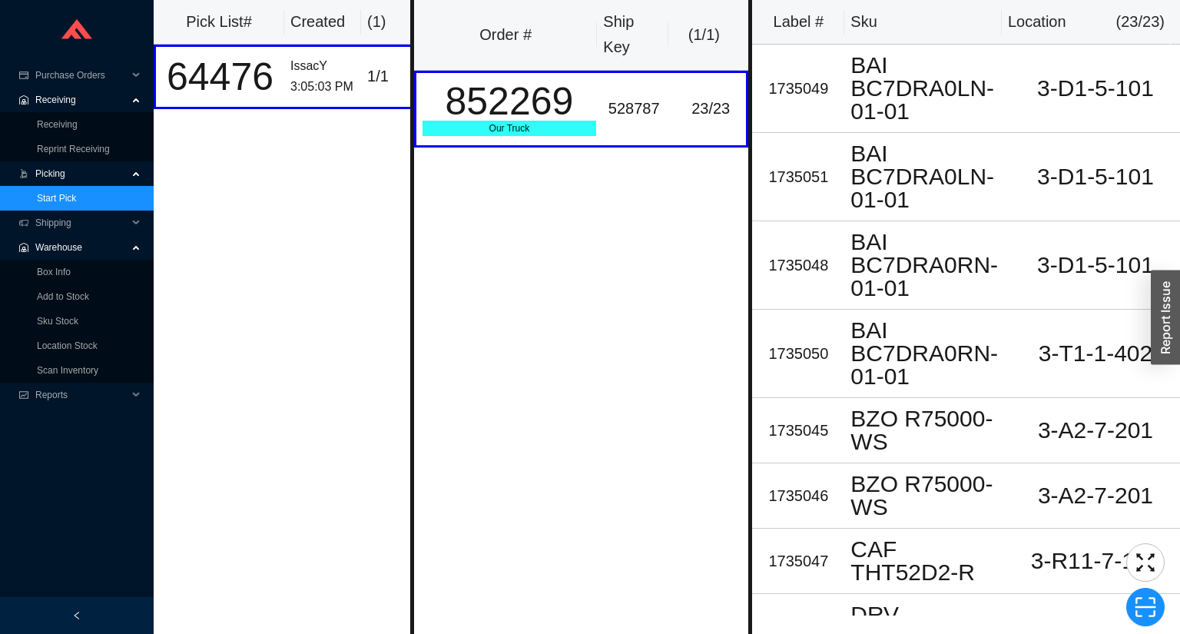
click at [177, 236] on div "Pick List# Created ( 1 ) 64476 IssacY 3:05:03 PM [DATE]" at bounding box center [282, 317] width 257 height 634
click at [219, 221] on div "Pick List# Created ( 1 ) 64476 IssacY 3:05:03 PM [DATE]" at bounding box center [282, 317] width 257 height 634
click at [310, 220] on div "Pick List# Created ( 1 ) 64476 IssacY 3:05:03 PM [DATE]" at bounding box center [282, 317] width 257 height 634
click at [57, 129] on link "Receiving" at bounding box center [57, 124] width 41 height 11
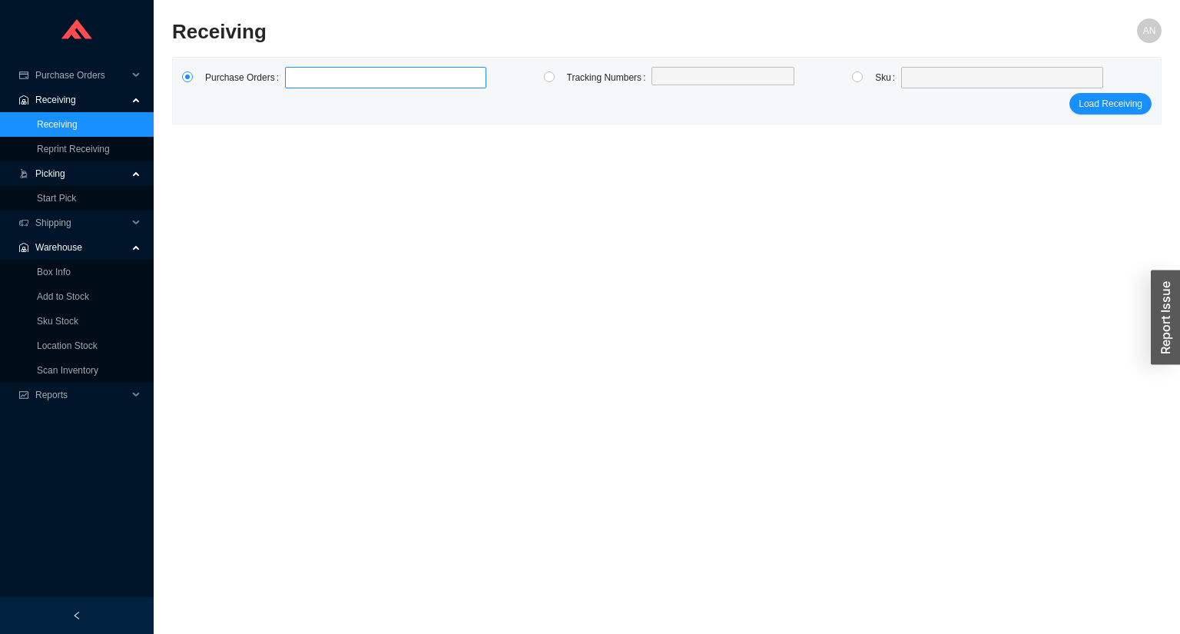
click at [346, 85] on label at bounding box center [385, 78] width 201 height 22
click at [298, 85] on input at bounding box center [292, 77] width 11 height 17
type input "986336"
click button "Load Receiving" at bounding box center [1110, 104] width 82 height 22
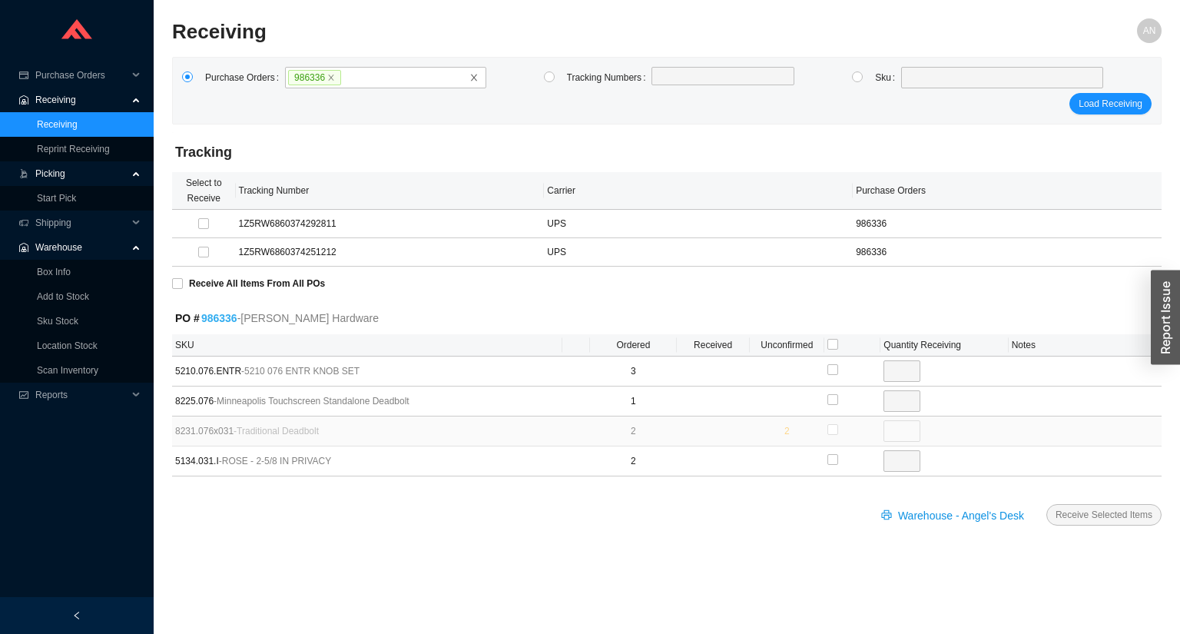
click at [226, 319] on link "986336" at bounding box center [219, 318] width 36 height 12
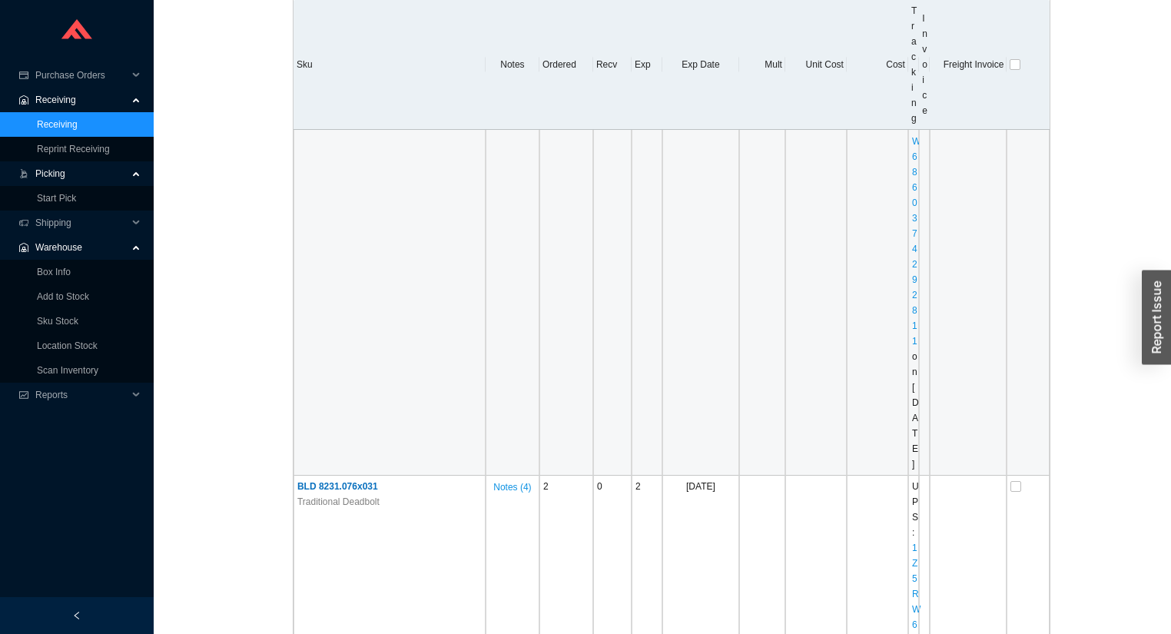
scroll to position [2889, 0]
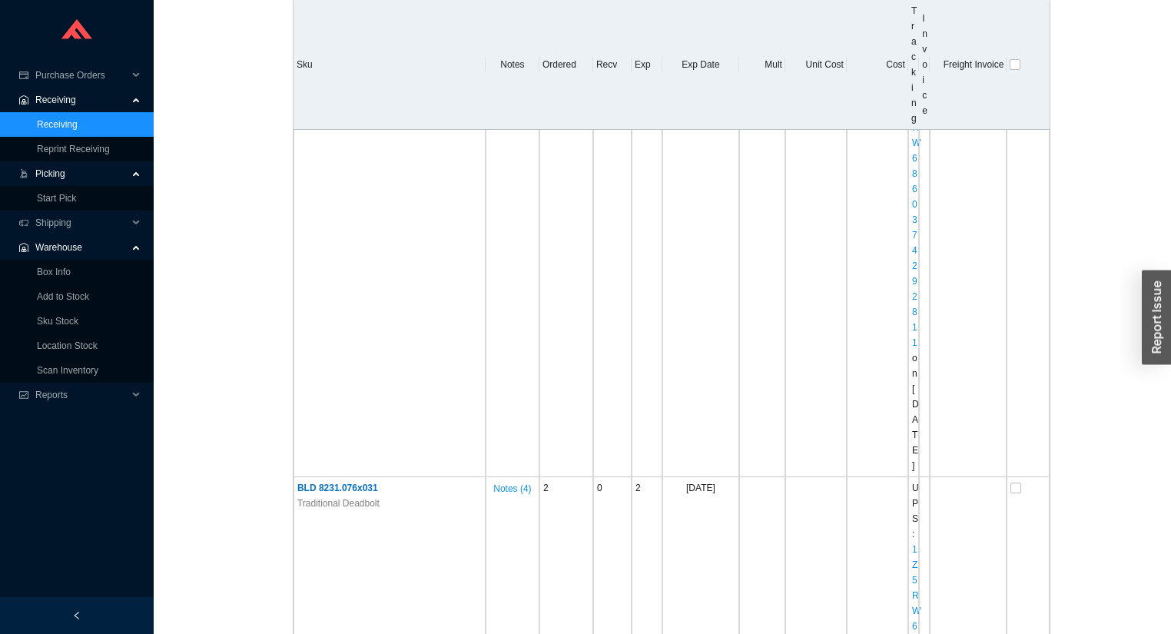
click at [78, 124] on link "Receiving" at bounding box center [57, 124] width 41 height 11
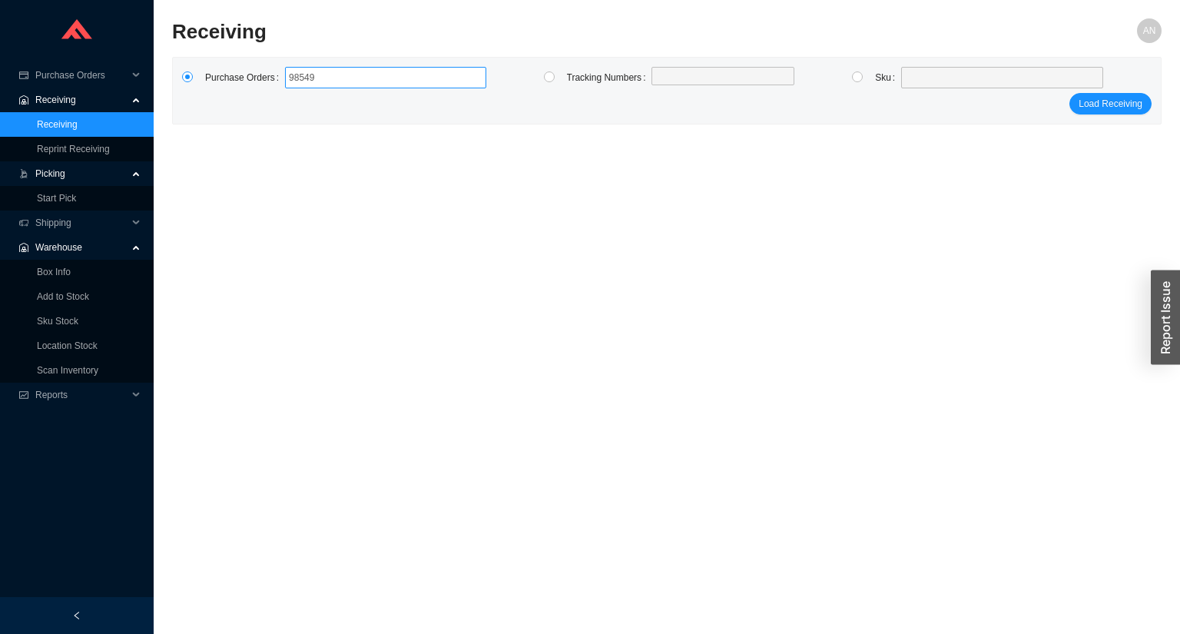
type input "985492"
click button "Load Receiving" at bounding box center [1110, 104] width 82 height 22
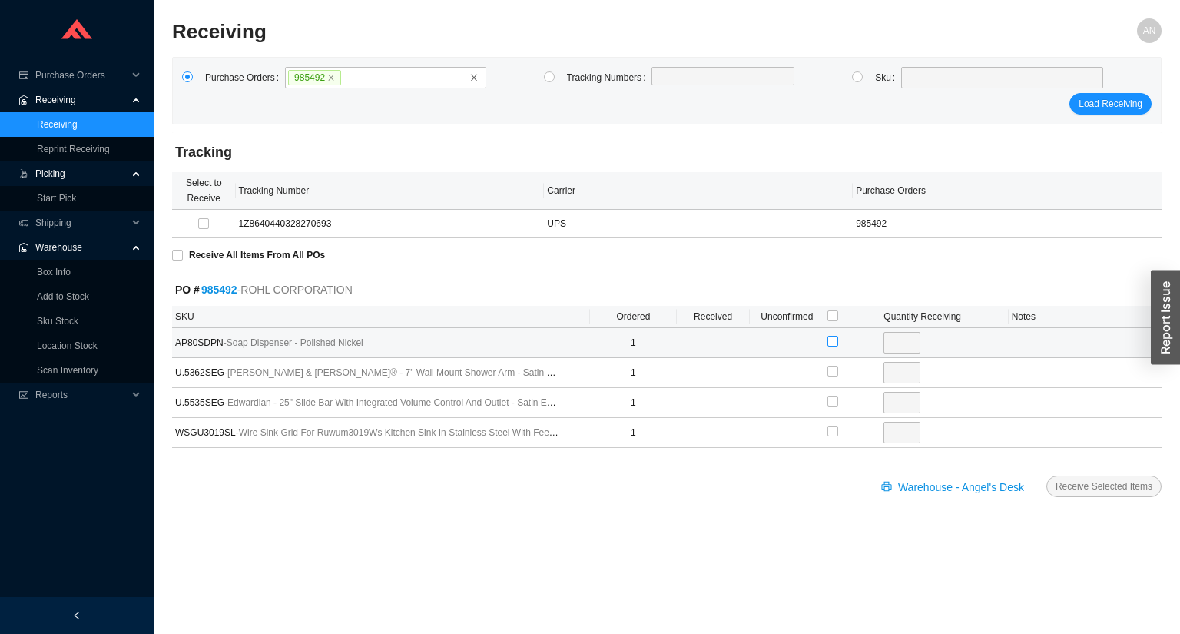
click at [830, 337] on input "checkbox" at bounding box center [832, 341] width 11 height 11
checkbox input "true"
type input "1"
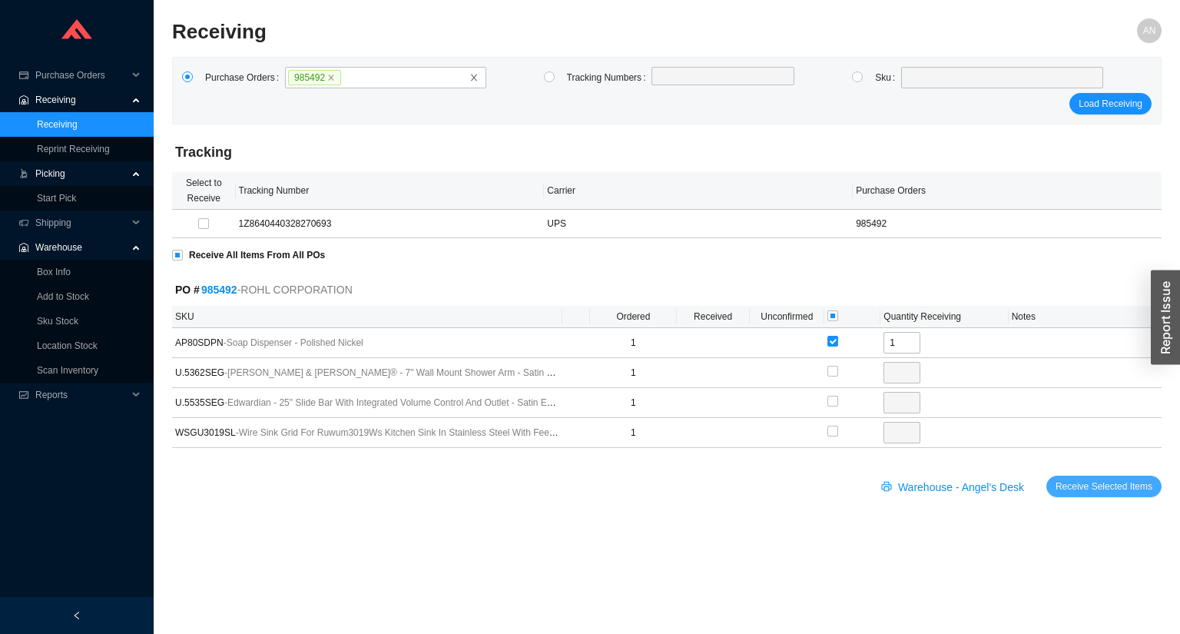
click at [1084, 485] on span "Receive Selected Items" at bounding box center [1104, 486] width 97 height 15
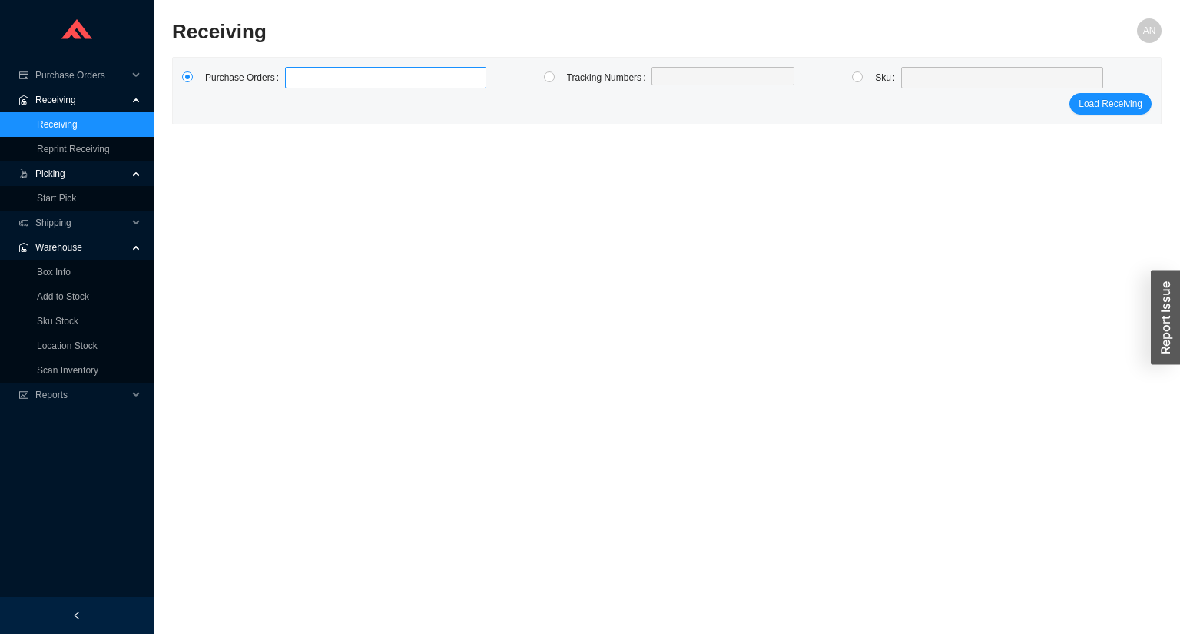
click at [294, 78] on label at bounding box center [385, 78] width 201 height 22
click at [294, 78] on input at bounding box center [292, 77] width 11 height 17
type input "987125"
click button "Load Receiving" at bounding box center [1110, 104] width 82 height 22
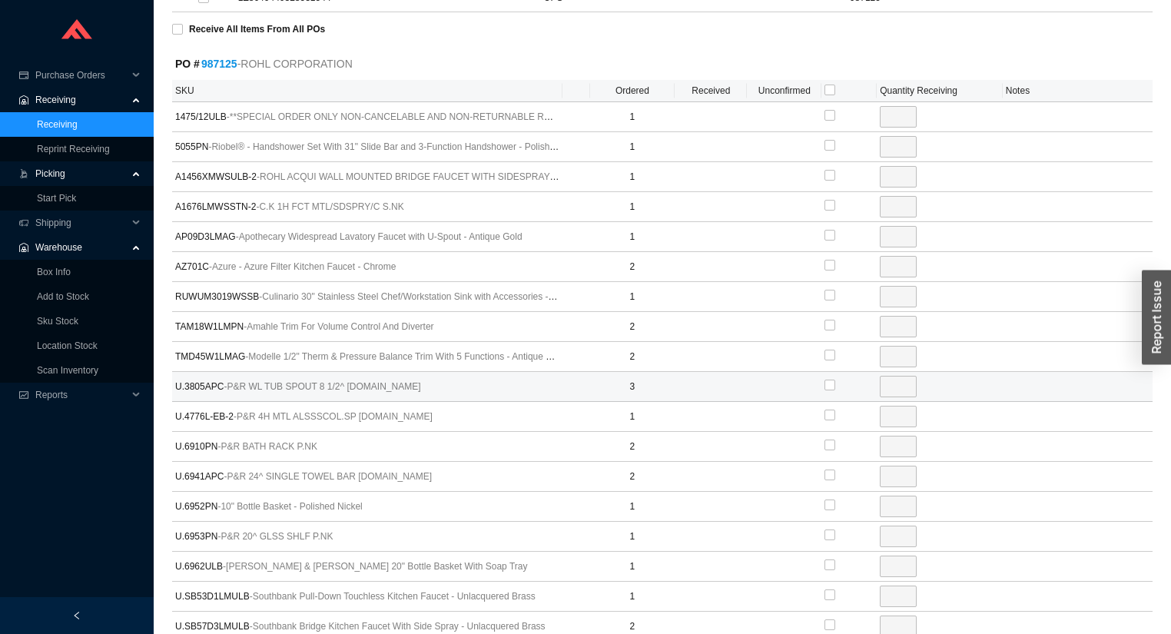
scroll to position [430, 0]
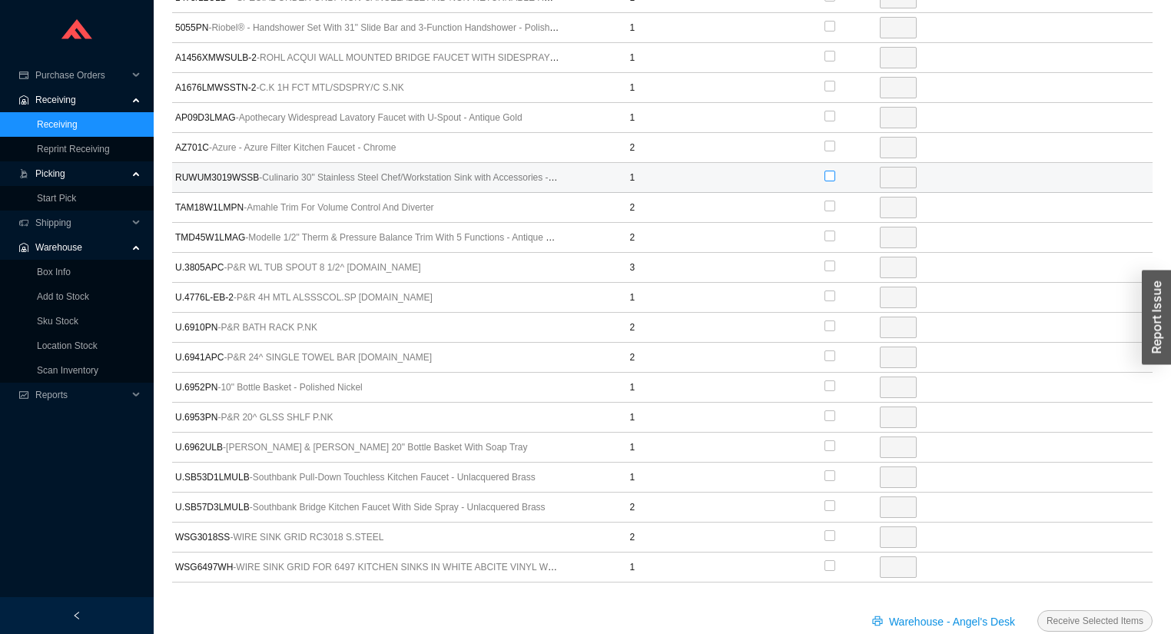
click at [833, 176] on input "checkbox" at bounding box center [829, 176] width 11 height 11
checkbox input "true"
type input "1"
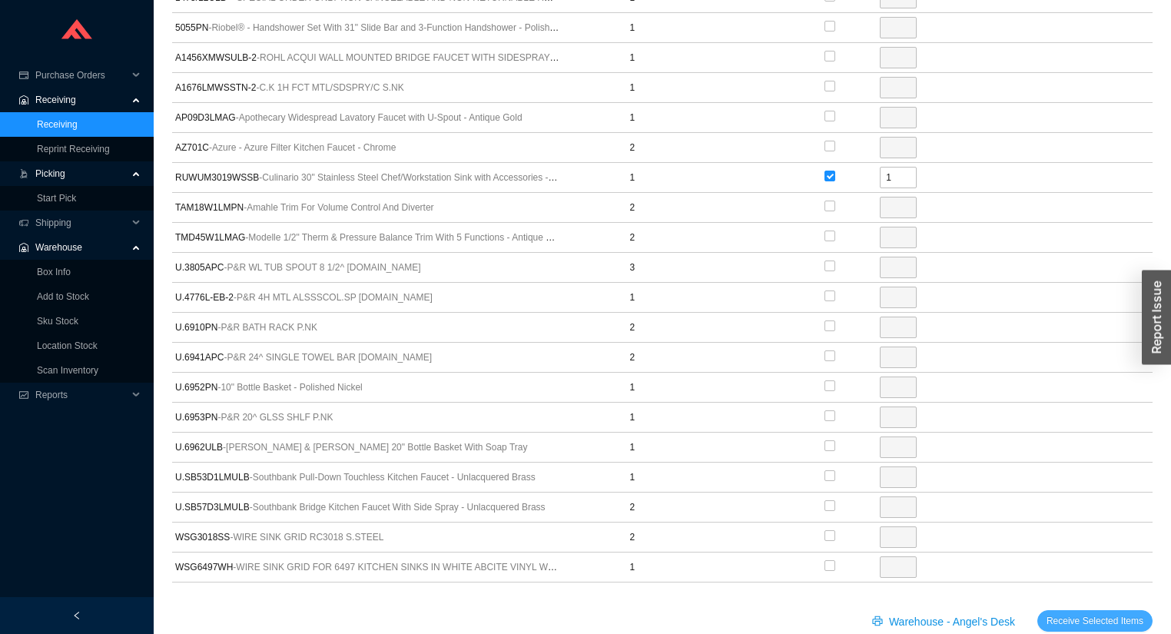
click at [1102, 618] on span "Receive Selected Items" at bounding box center [1094, 620] width 97 height 15
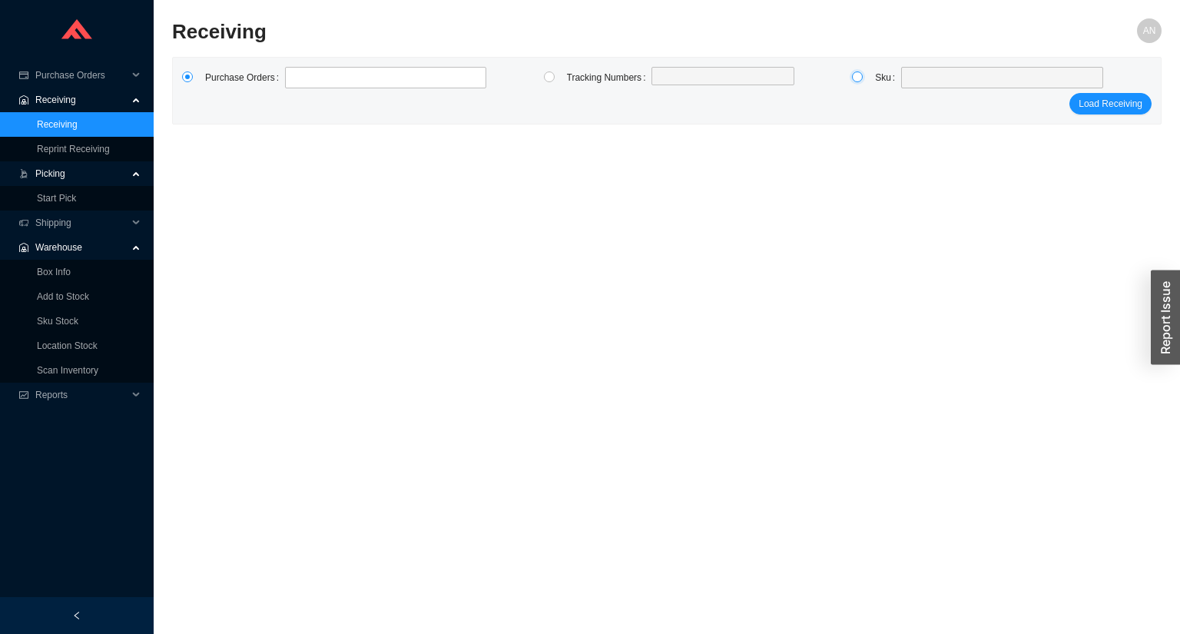
drag, startPoint x: 859, startPoint y: 78, endPoint x: 923, endPoint y: 83, distance: 63.9
click at [860, 78] on input "radio" at bounding box center [857, 76] width 11 height 11
radio input "true"
drag, startPoint x: 953, startPoint y: 93, endPoint x: 951, endPoint y: 83, distance: 10.2
click at [954, 92] on form "Purchase Orders Tracking Numbers Sku Load Receiving" at bounding box center [667, 91] width 970 height 48
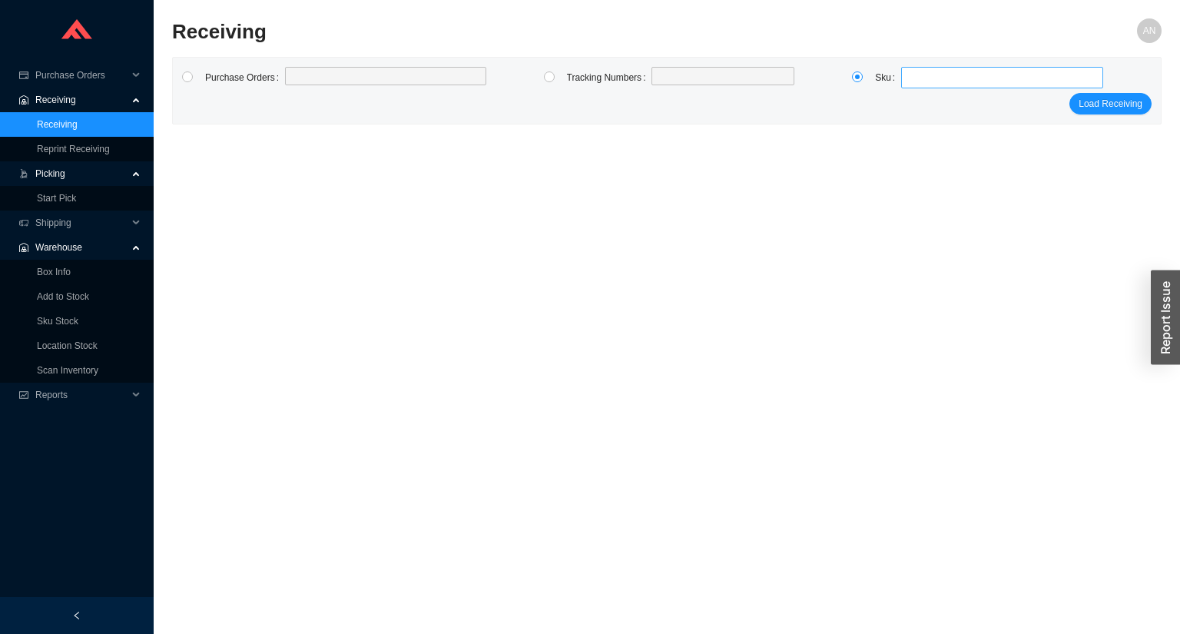
click at [950, 81] on span at bounding box center [1002, 78] width 190 height 20
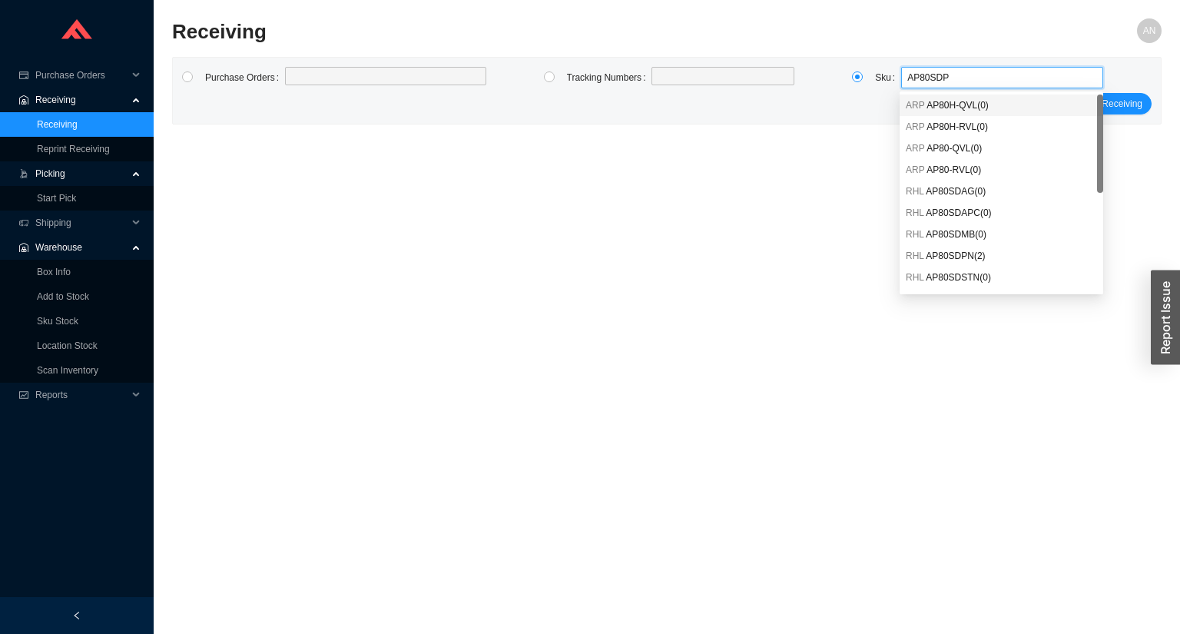
type input "AP80SDPN"
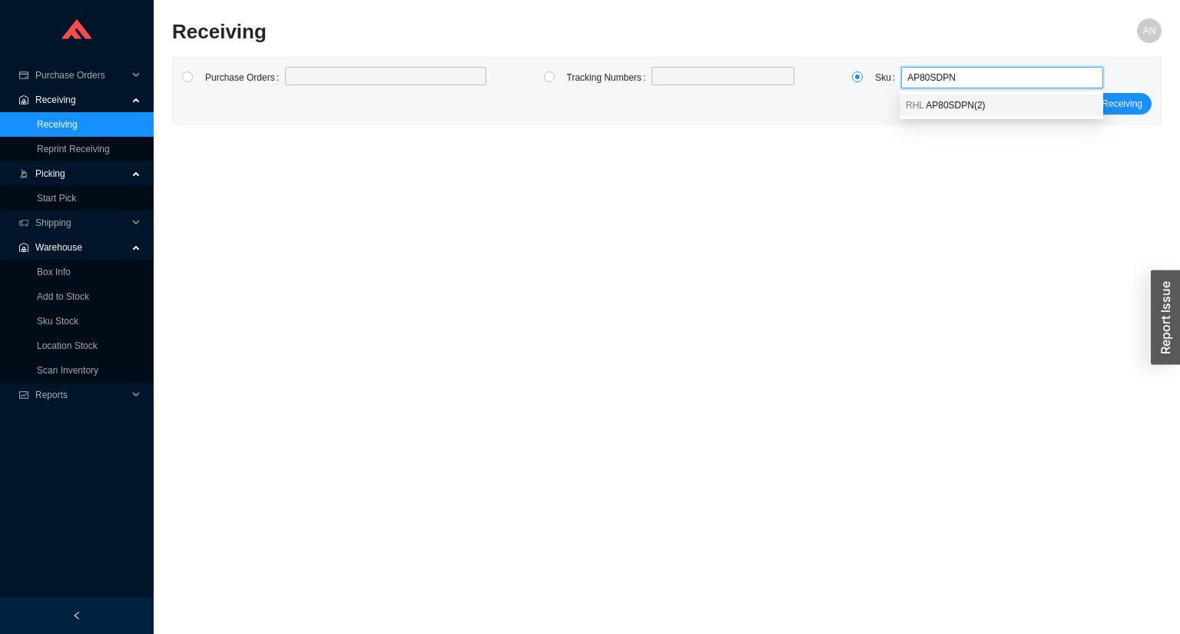
click at [956, 100] on span "AP80SDPN ( 2 )" at bounding box center [955, 105] width 59 height 11
click at [1139, 108] on span "Load Receiving" at bounding box center [1111, 103] width 64 height 15
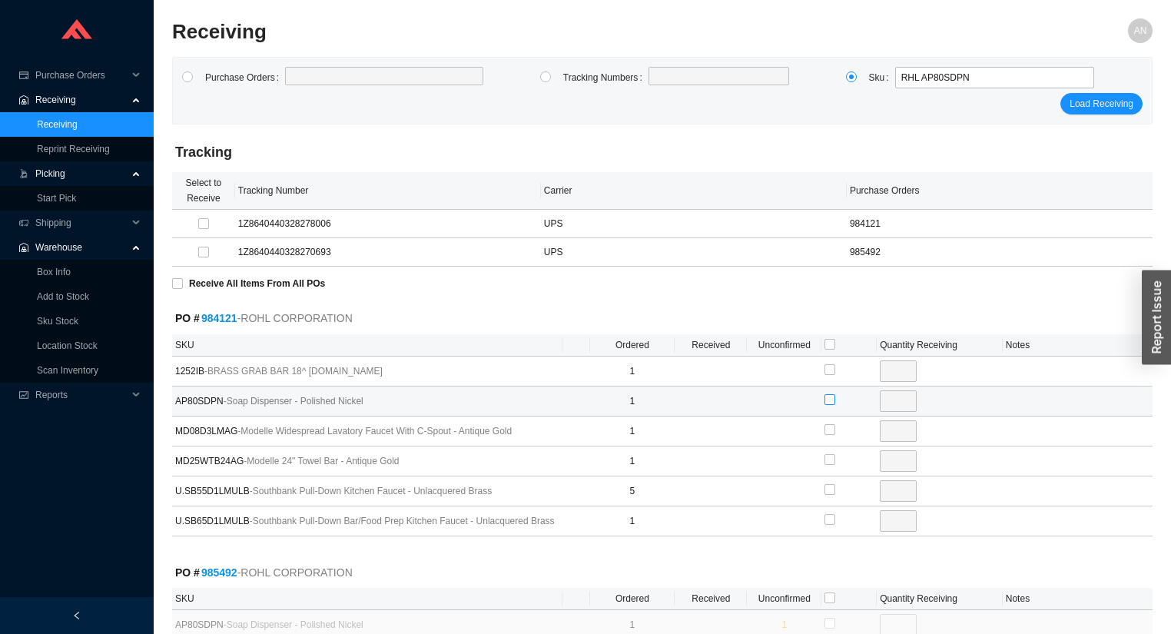
click at [827, 397] on input "checkbox" at bounding box center [829, 399] width 11 height 11
checkbox input "true"
type input "1"
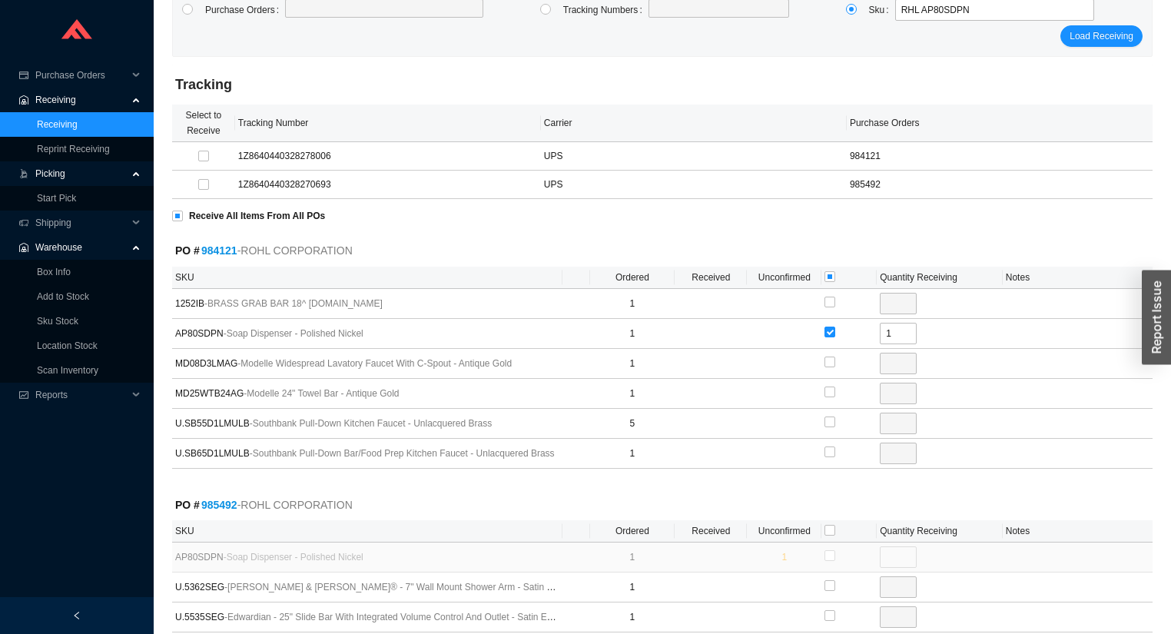
scroll to position [176, 0]
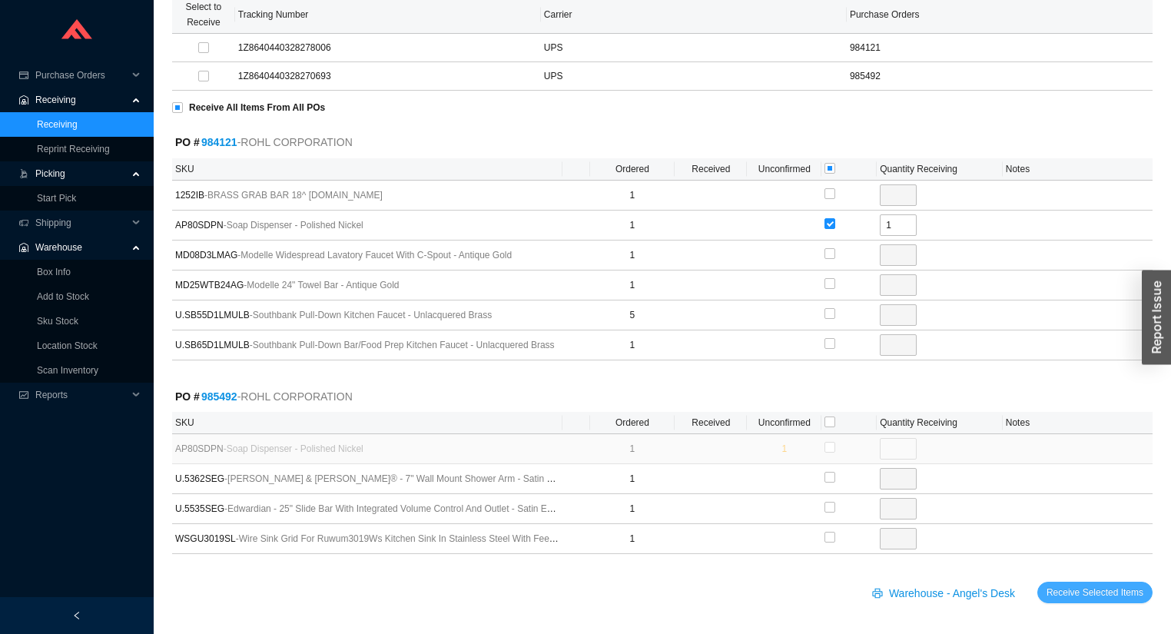
click at [1079, 585] on span "Receive Selected Items" at bounding box center [1094, 592] width 97 height 15
radio input "true"
